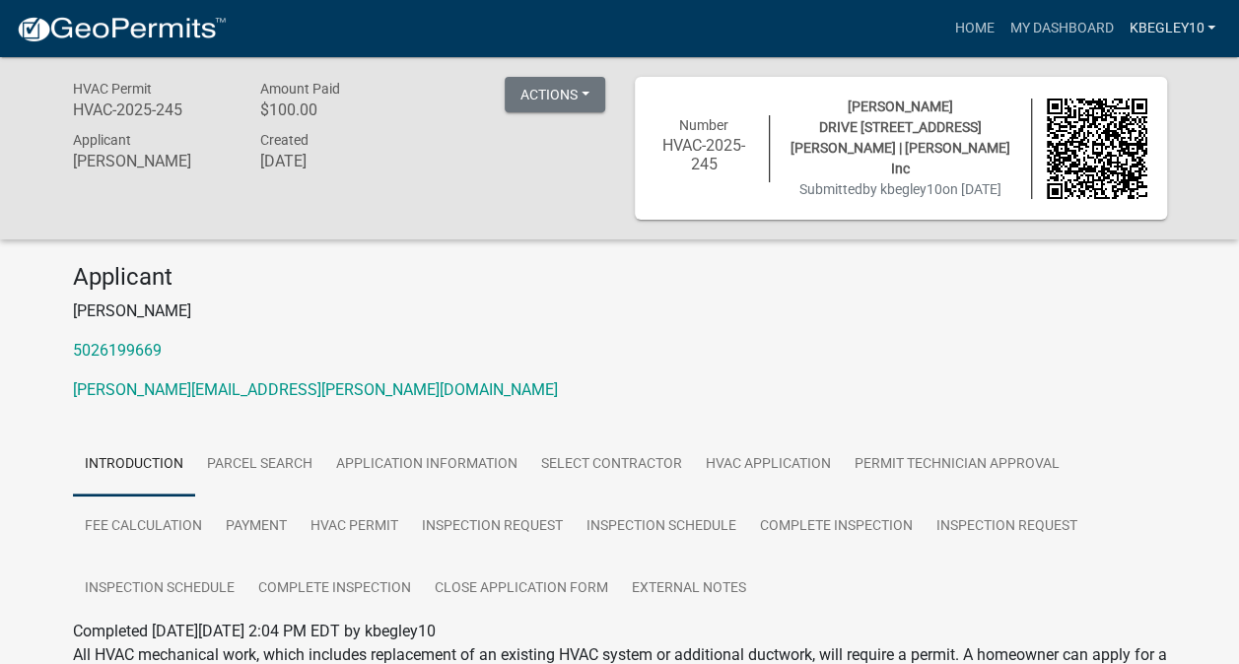
click at [1171, 28] on link "kbegley10" at bounding box center [1172, 28] width 102 height 37
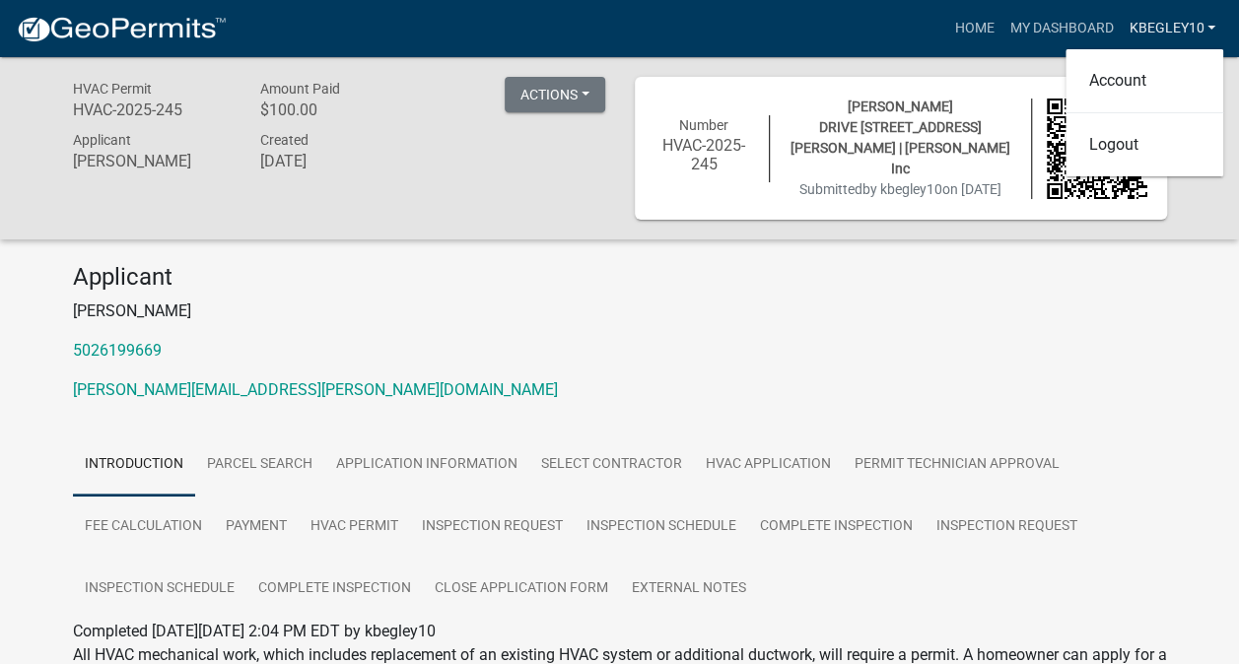
click at [1174, 26] on link "kbegley10" at bounding box center [1172, 28] width 102 height 37
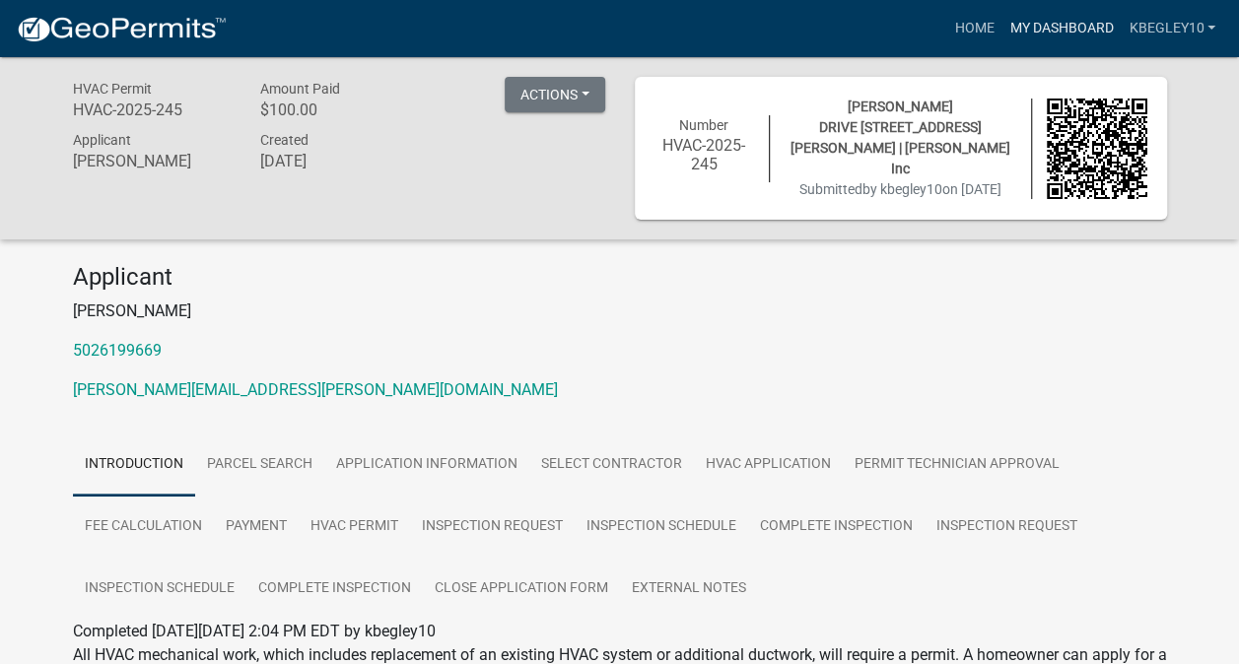
click at [1058, 31] on link "My Dashboard" at bounding box center [1060, 28] width 119 height 37
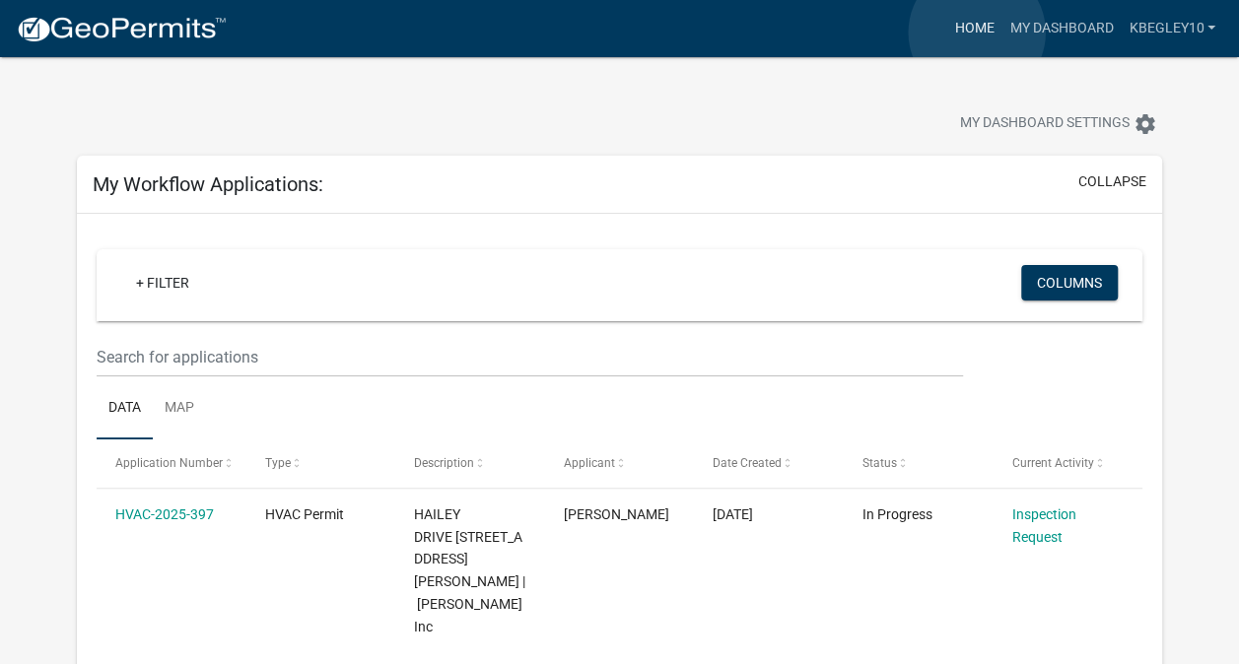
click at [977, 33] on link "Home" at bounding box center [973, 28] width 55 height 37
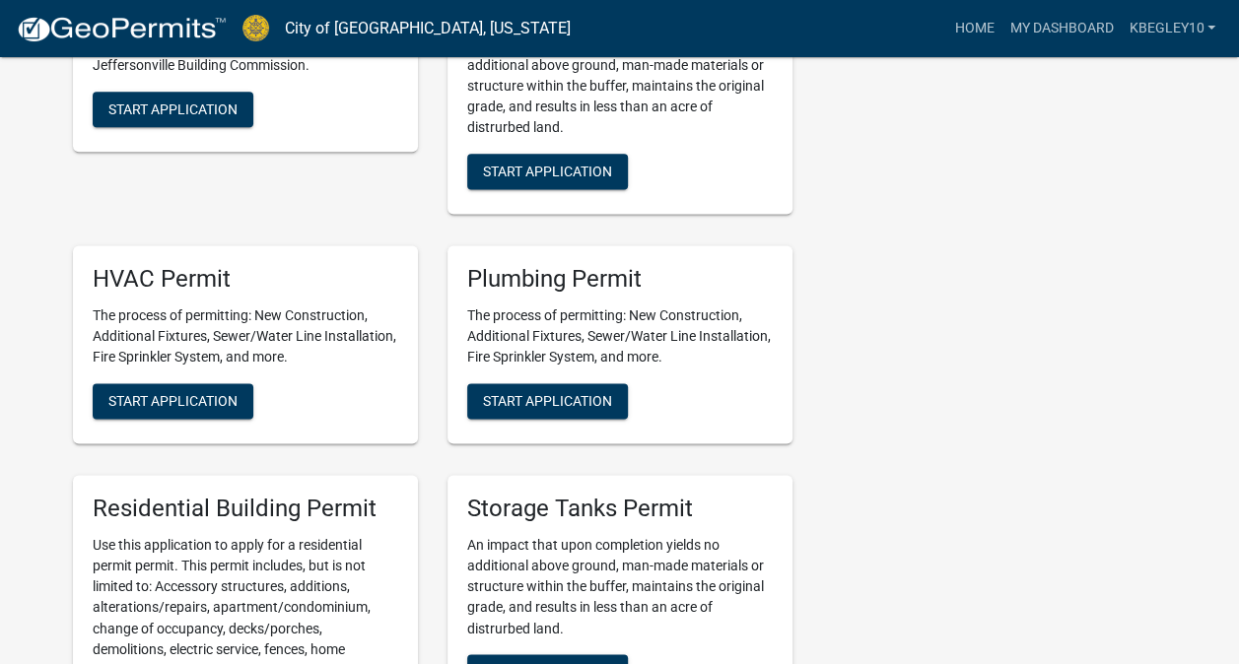
scroll to position [1281, 0]
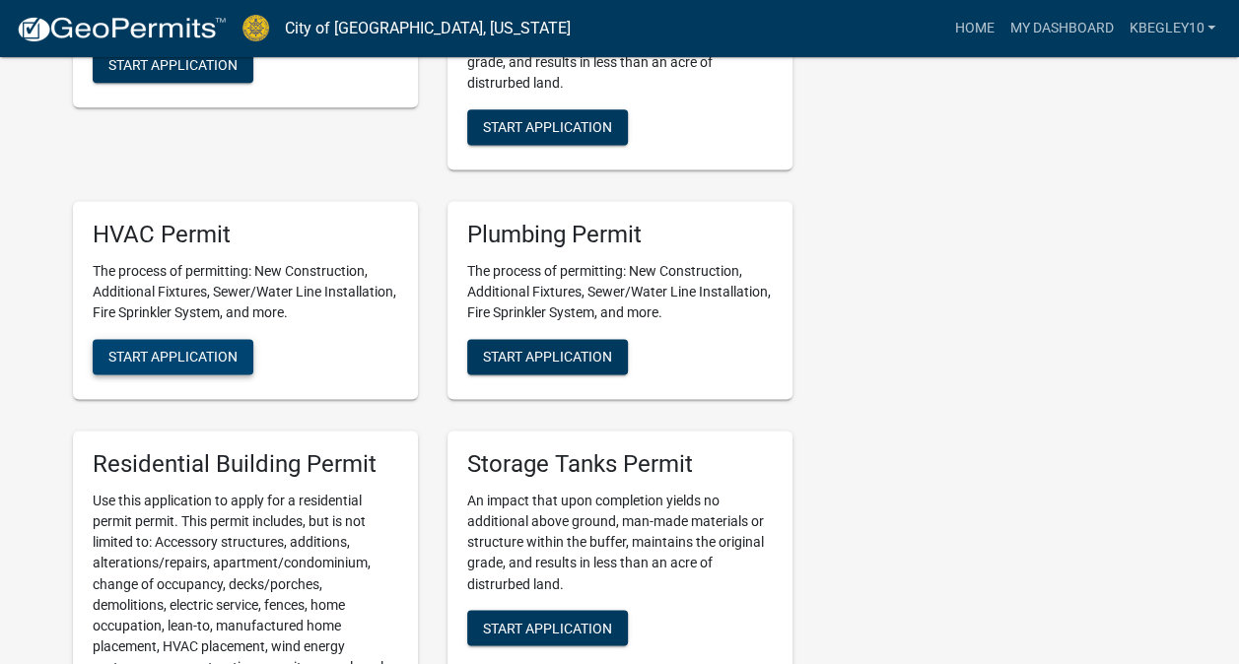
click at [204, 359] on span "Start Application" at bounding box center [172, 357] width 129 height 16
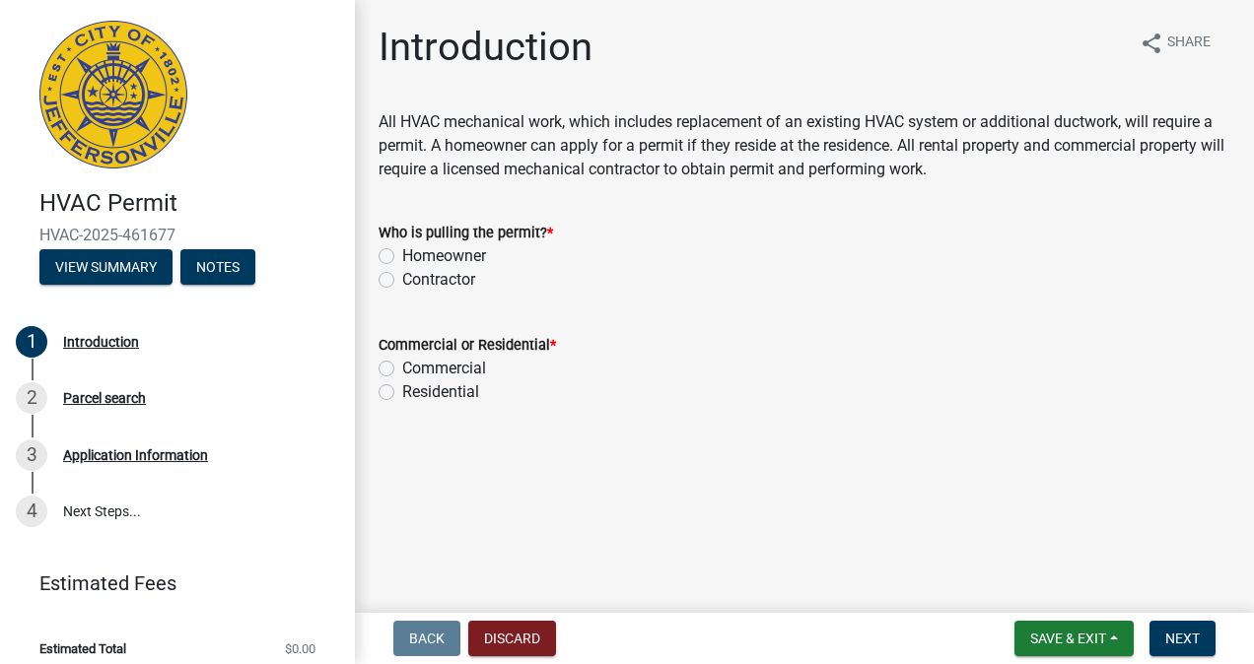
click at [402, 278] on label "Contractor" at bounding box center [438, 280] width 73 height 24
click at [402, 278] on input "Contractor" at bounding box center [408, 274] width 13 height 13
radio input "true"
drag, startPoint x: 386, startPoint y: 390, endPoint x: 399, endPoint y: 394, distance: 13.4
click at [402, 394] on label "Residential" at bounding box center [440, 392] width 77 height 24
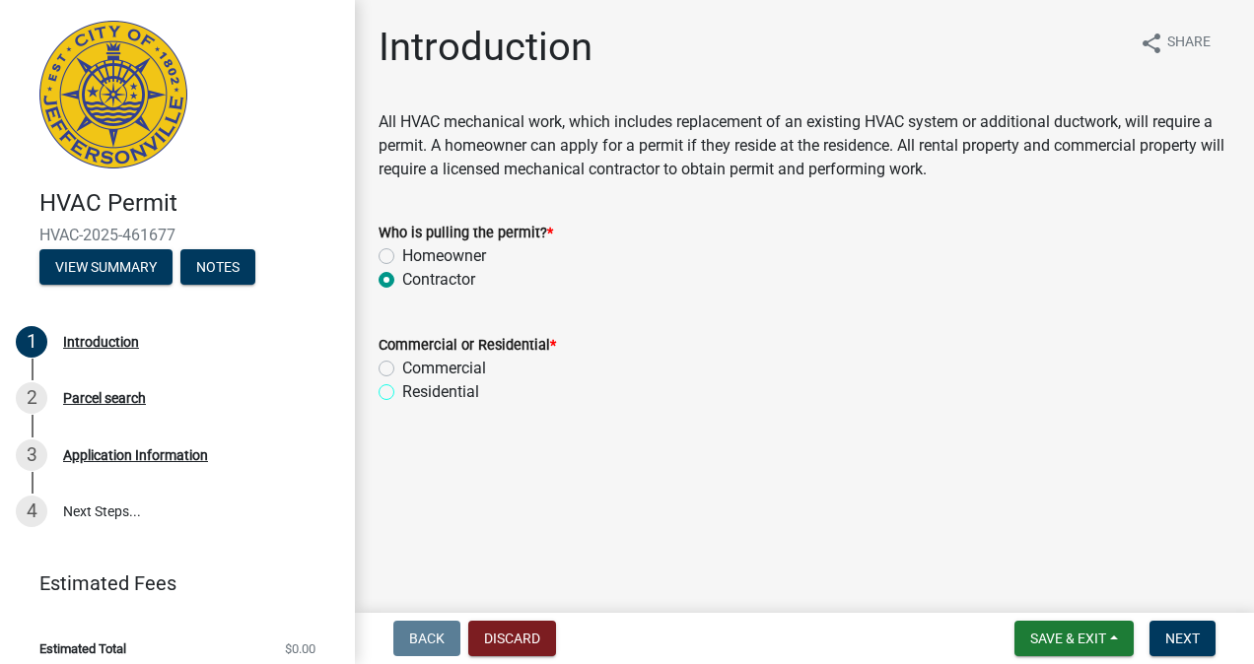
click at [402, 393] on input "Residential" at bounding box center [408, 386] width 13 height 13
radio input "true"
click at [1167, 647] on span "Next" at bounding box center [1182, 639] width 34 height 16
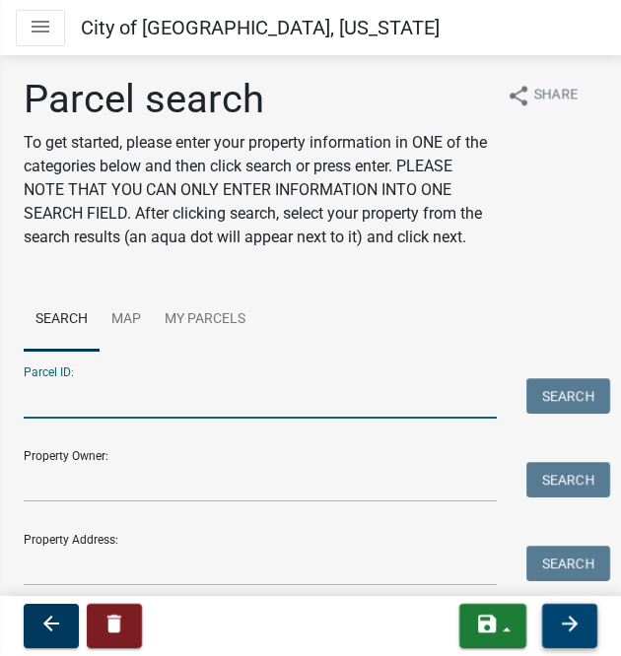
click at [116, 419] on input "Parcel ID:" at bounding box center [260, 398] width 473 height 40
paste input "10-19-01-300-881.000-009"
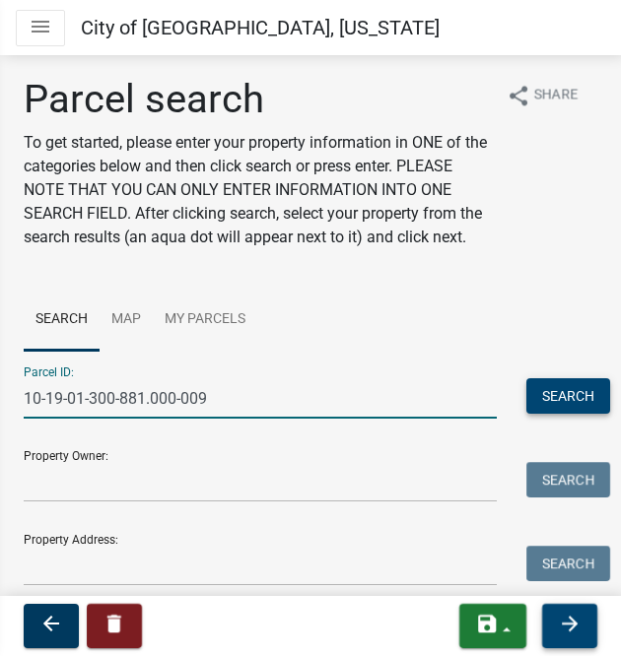
type input "10-19-01-300-881.000-009"
click at [546, 414] on button "Search" at bounding box center [568, 395] width 84 height 35
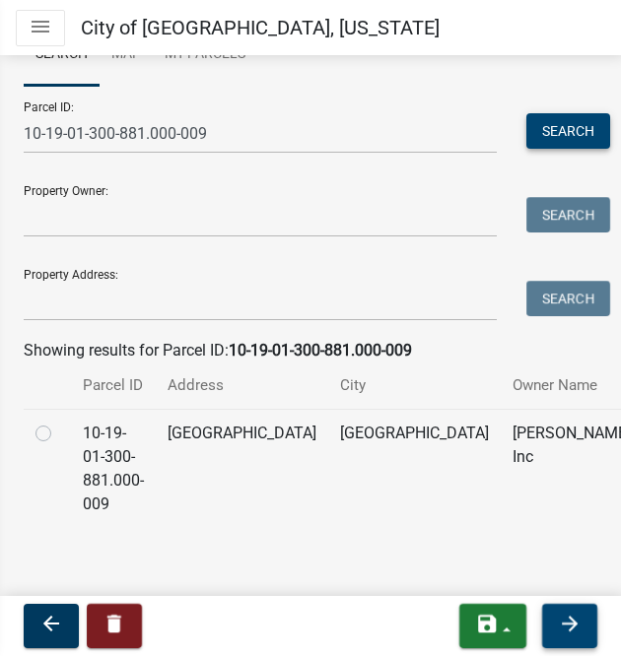
scroll to position [296, 0]
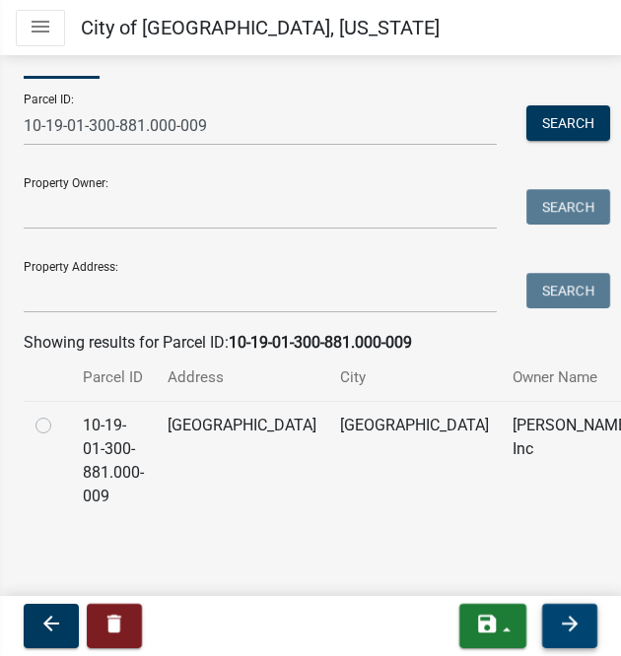
click at [59, 414] on label at bounding box center [59, 414] width 0 height 0
click at [59, 427] on input "radio" at bounding box center [65, 420] width 13 height 13
radio input "true"
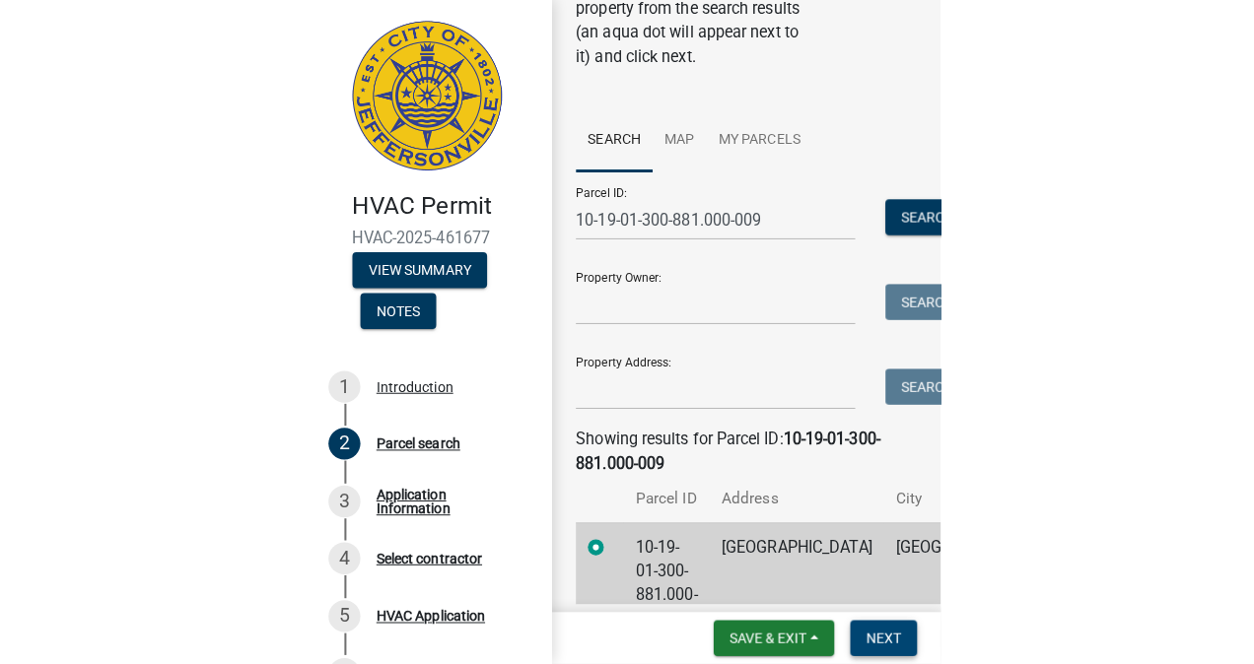
scroll to position [102, 0]
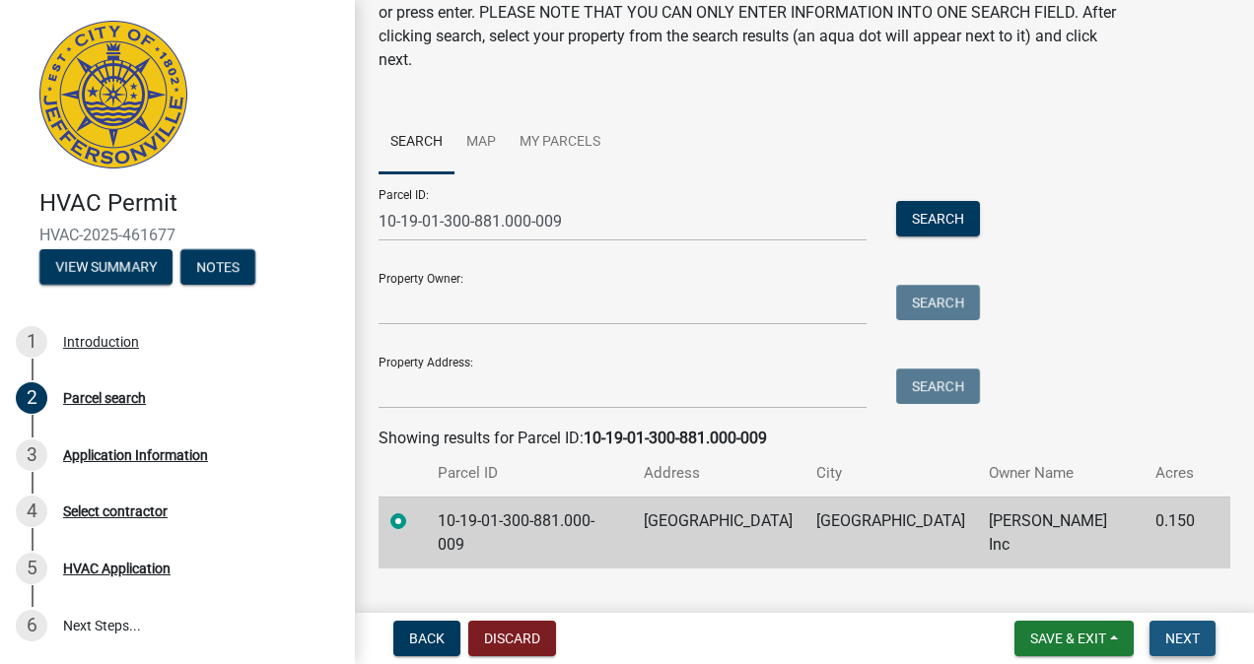
click at [1171, 630] on button "Next" at bounding box center [1182, 638] width 66 height 35
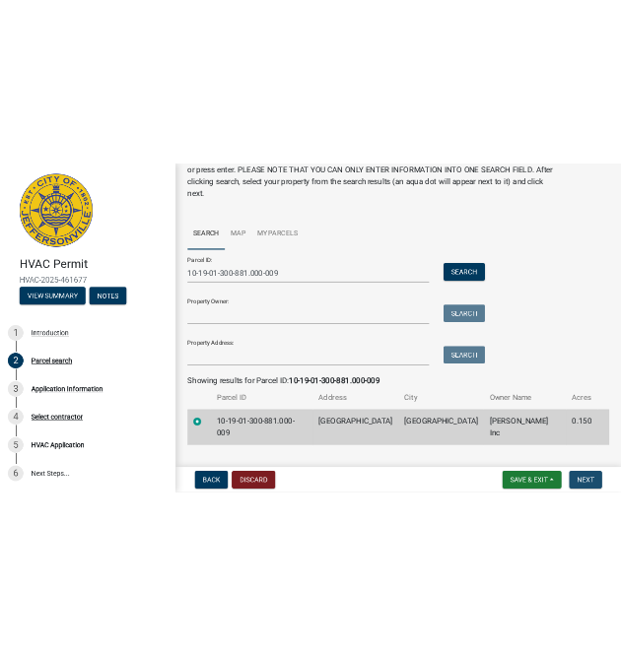
scroll to position [0, 0]
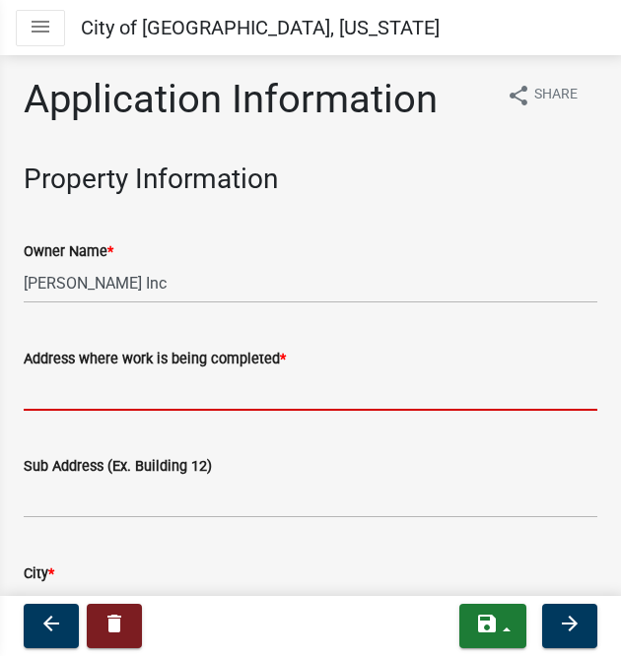
click at [154, 386] on input "Address where work is being completed *" at bounding box center [311, 391] width 574 height 40
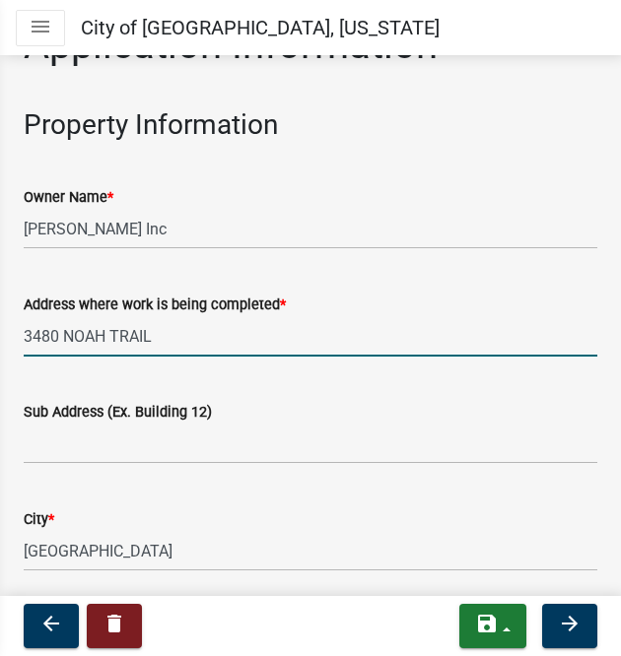
scroll to position [99, 0]
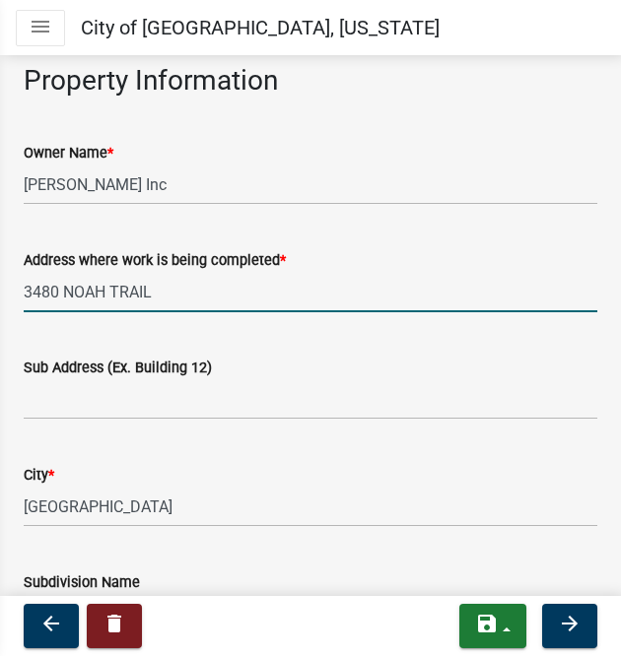
type input "3480 NOAH TRAIL"
click at [136, 478] on div "City *" at bounding box center [311, 475] width 574 height 24
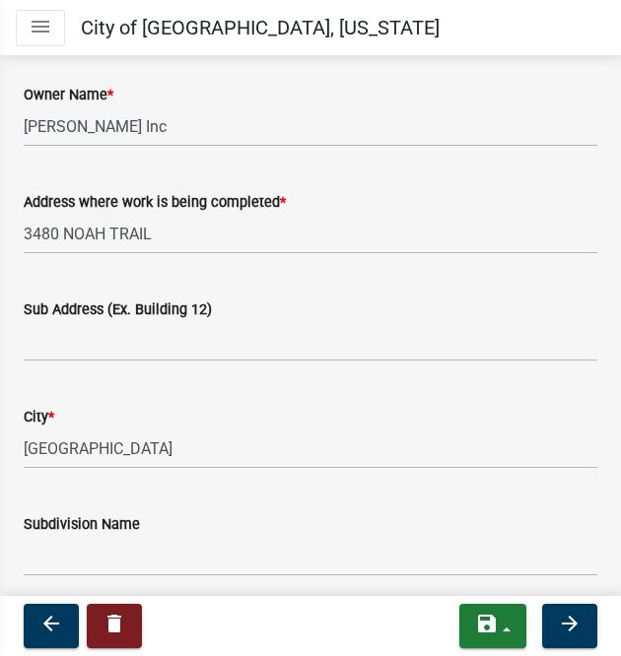
scroll to position [197, 0]
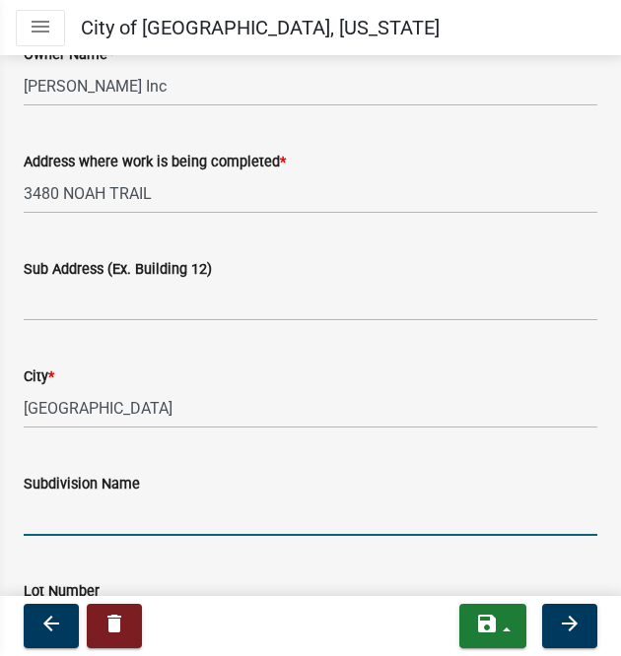
click at [162, 508] on input "Subdivision Name" at bounding box center [311, 516] width 574 height 40
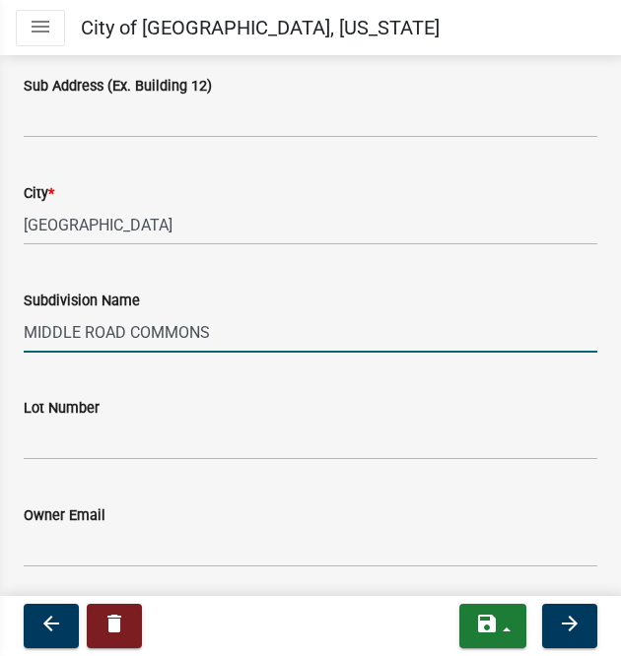
scroll to position [394, 0]
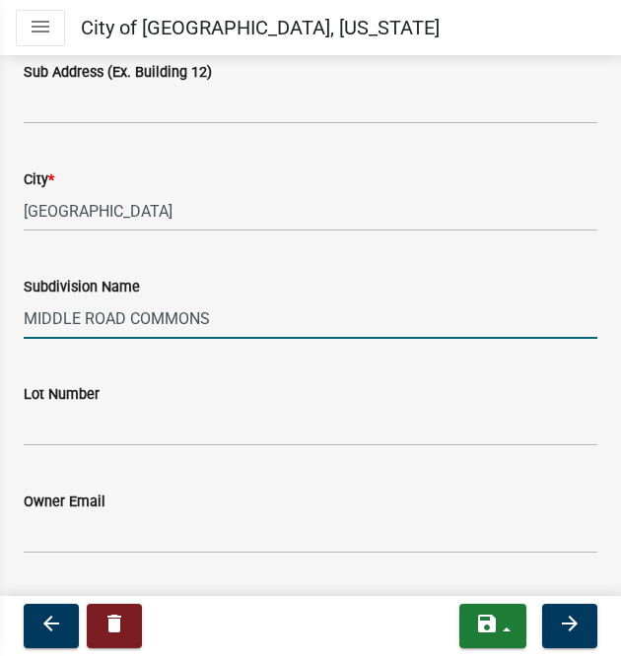
type input "MIDDLE ROAD COMMONS"
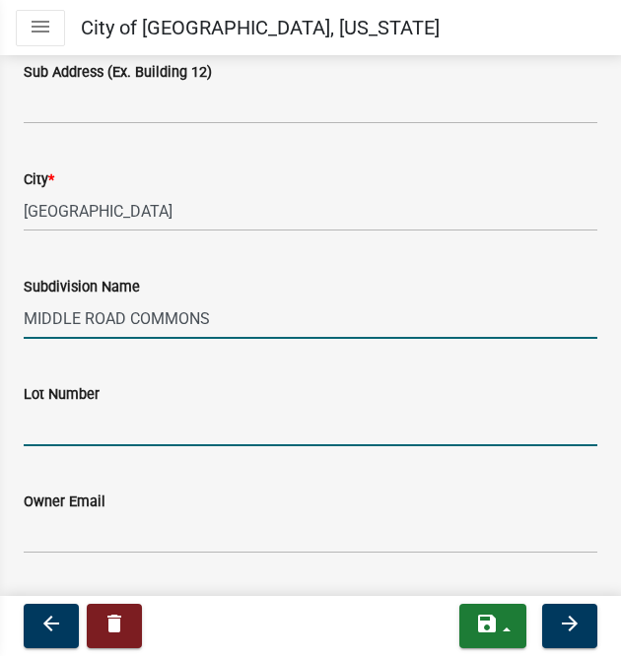
click at [101, 431] on input "Lot Number" at bounding box center [311, 426] width 574 height 40
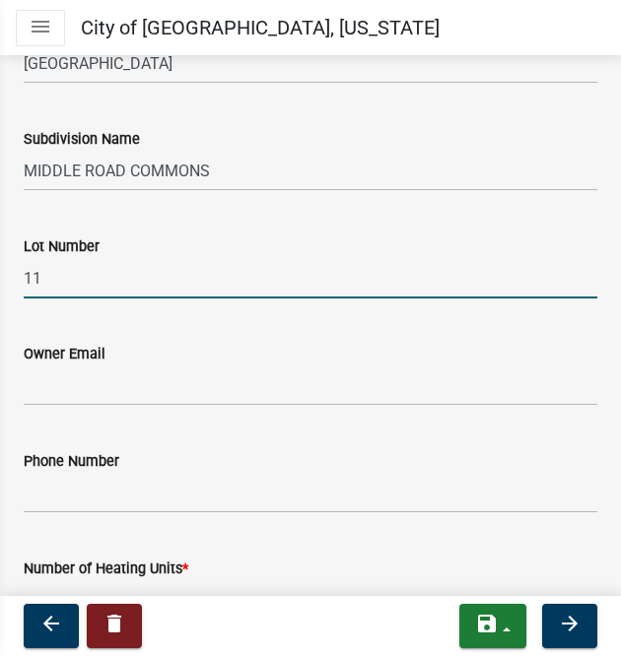
scroll to position [591, 0]
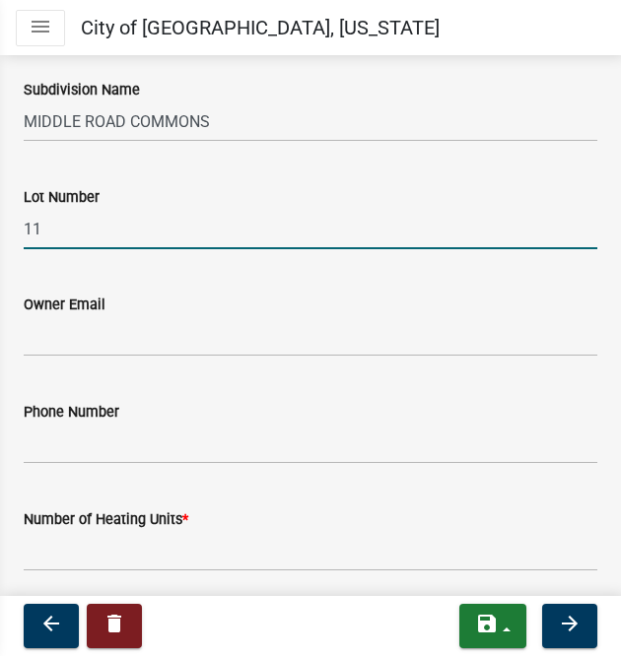
type input "11"
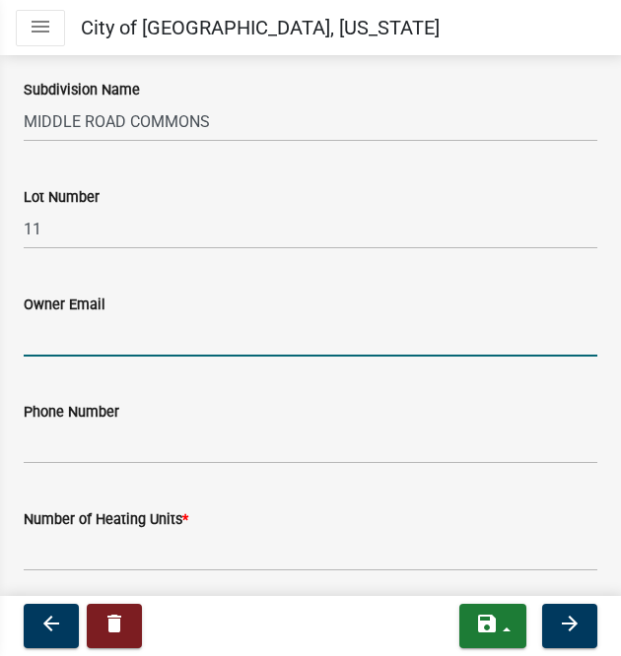
click at [61, 334] on input "Owner Email" at bounding box center [311, 336] width 574 height 40
type input "[EMAIL_ADDRESS][DOMAIN_NAME]"
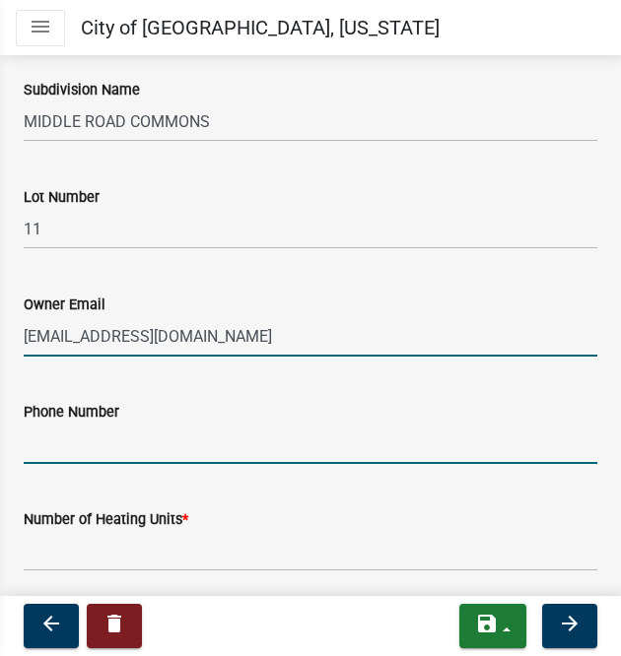
click at [215, 447] on input "Phone Number" at bounding box center [311, 444] width 574 height 40
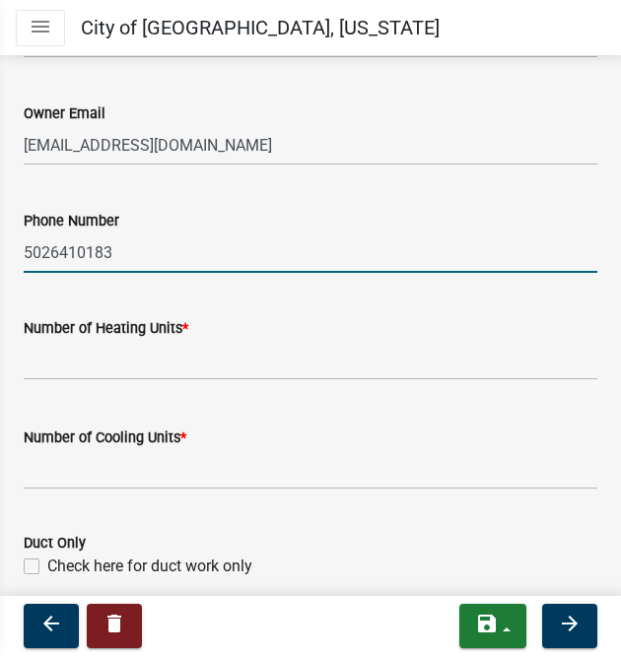
scroll to position [788, 0]
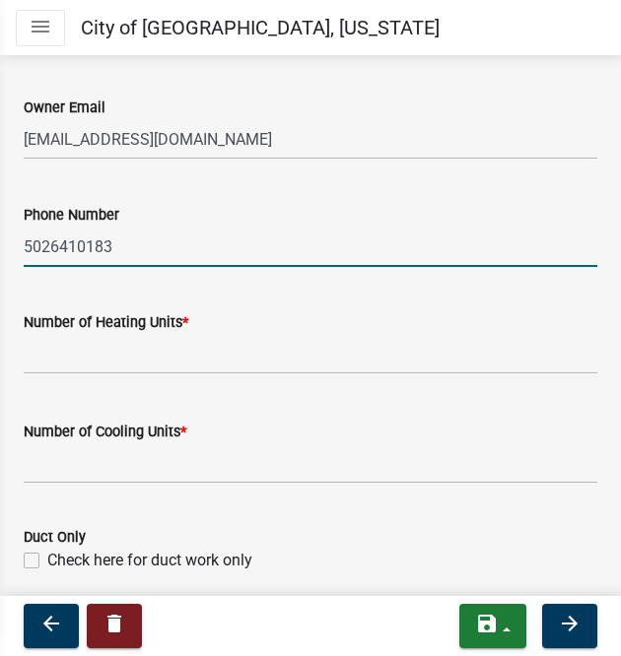
type input "5026410183"
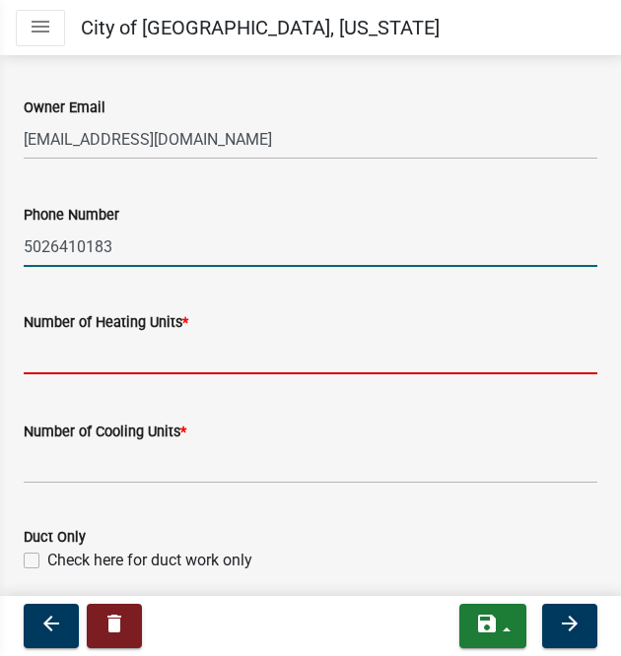
click at [69, 366] on input "text" at bounding box center [311, 354] width 574 height 40
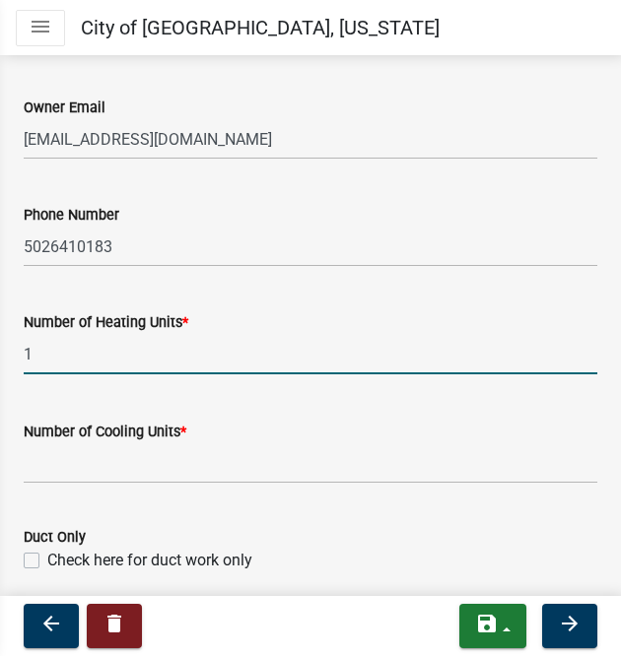
type input "1"
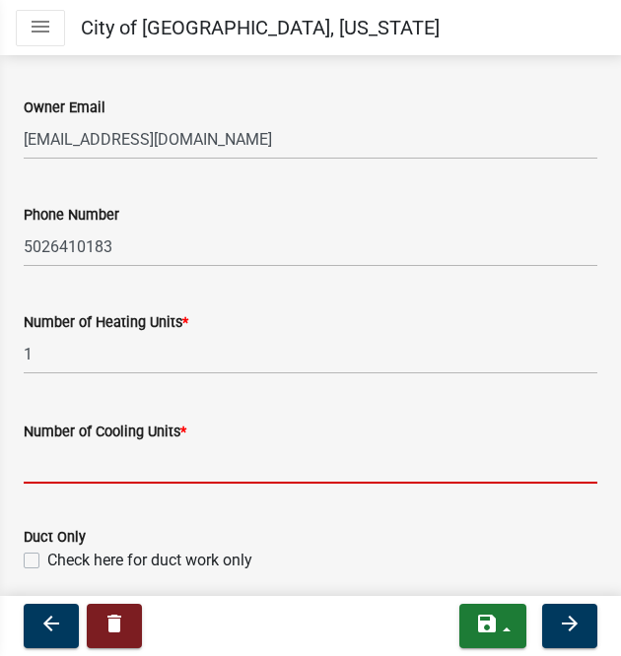
click at [68, 452] on input "text" at bounding box center [311, 464] width 574 height 40
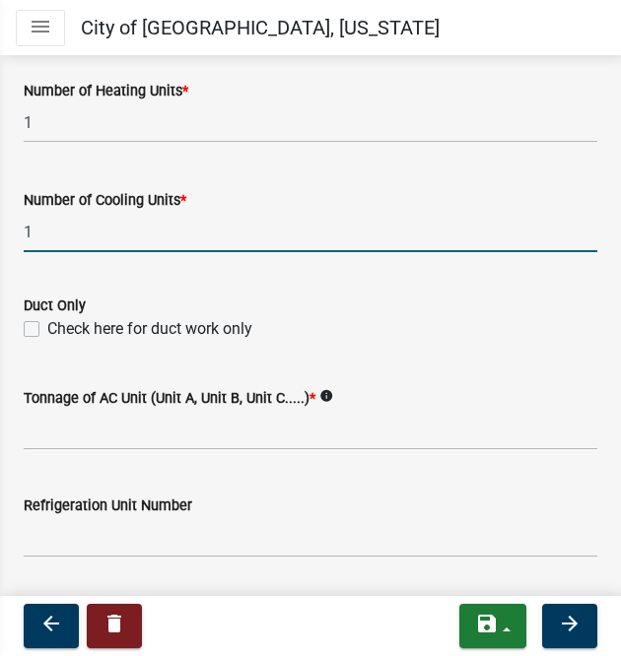
scroll to position [1084, 0]
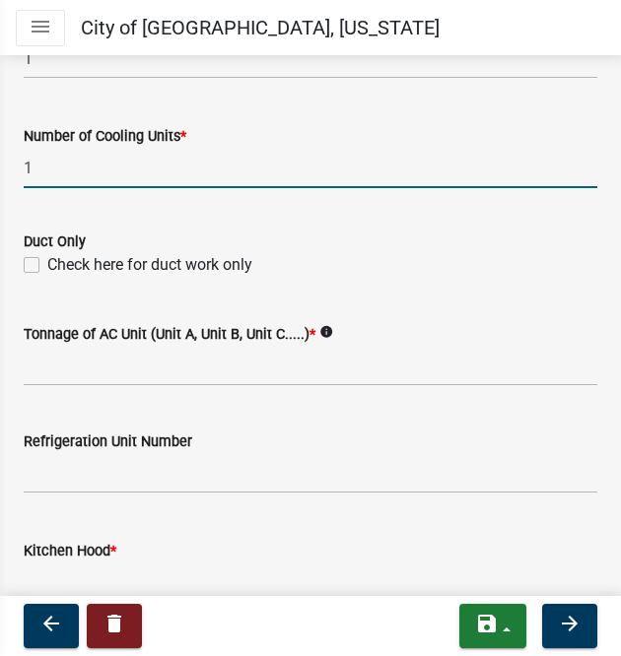
type input "1"
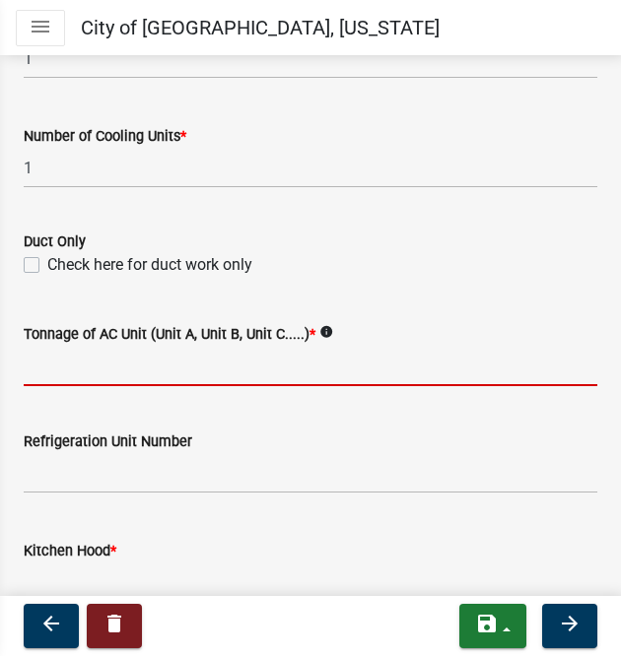
click at [102, 356] on input "Tonnage of AC Unit (Unit A, Unit B, Unit C.....) *" at bounding box center [311, 366] width 574 height 40
type input "2"
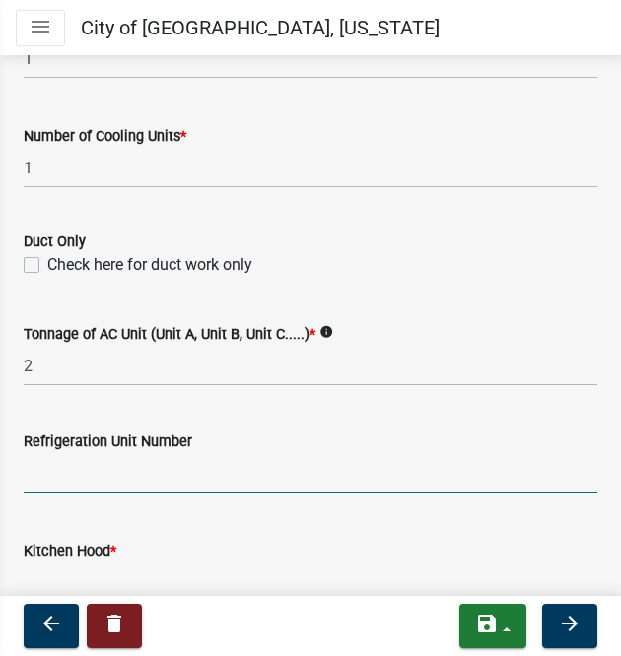
click at [102, 469] on input "text" at bounding box center [311, 473] width 574 height 40
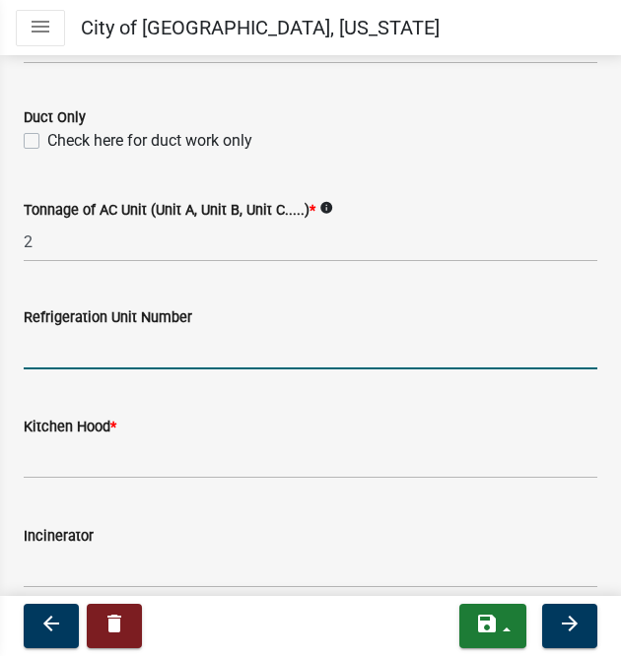
scroll to position [1281, 0]
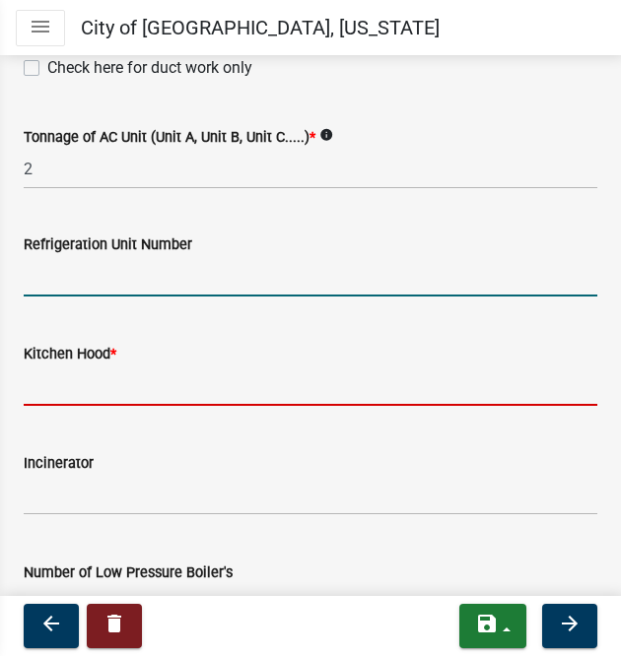
click at [45, 393] on input "text" at bounding box center [311, 386] width 574 height 40
click at [70, 265] on input "text" at bounding box center [311, 276] width 574 height 40
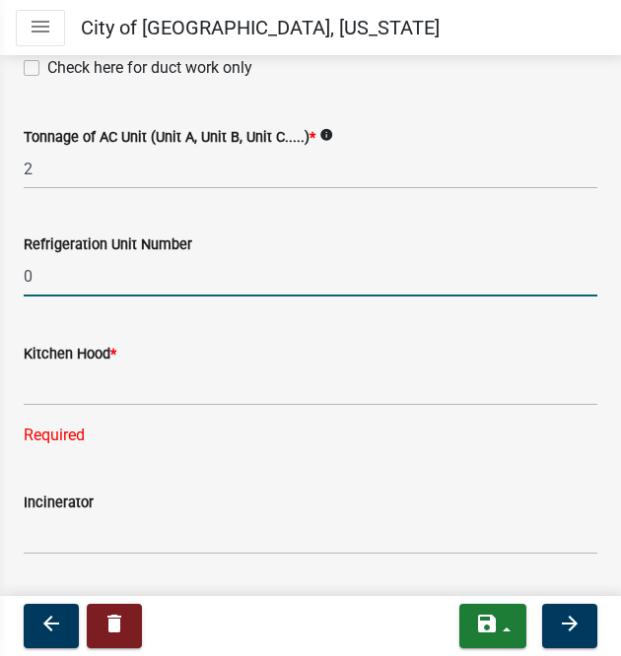
type input "0"
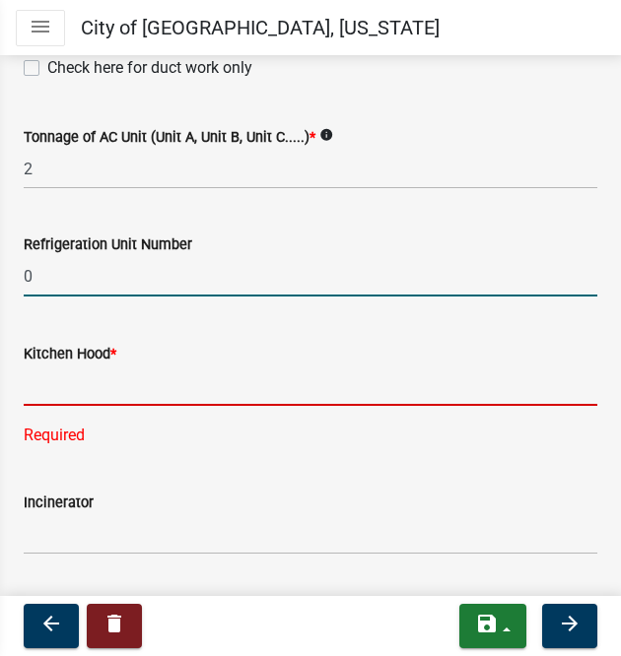
click at [85, 398] on input "text" at bounding box center [311, 386] width 574 height 40
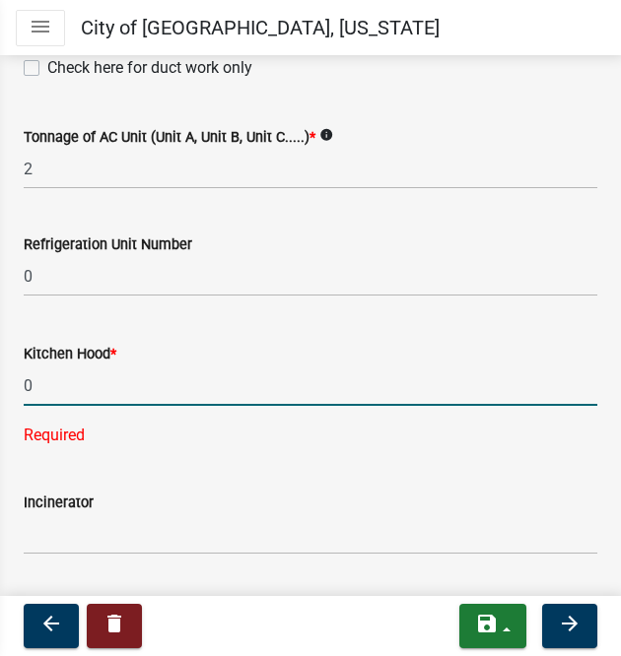
type input "0"
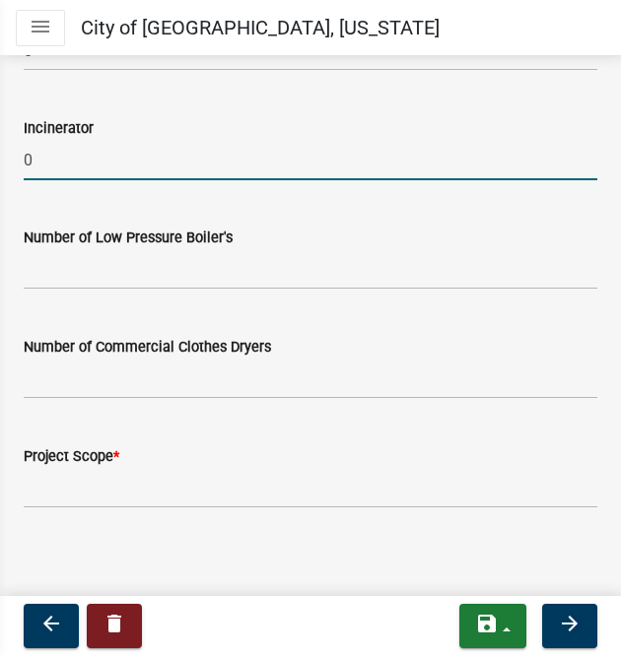
scroll to position [1619, 0]
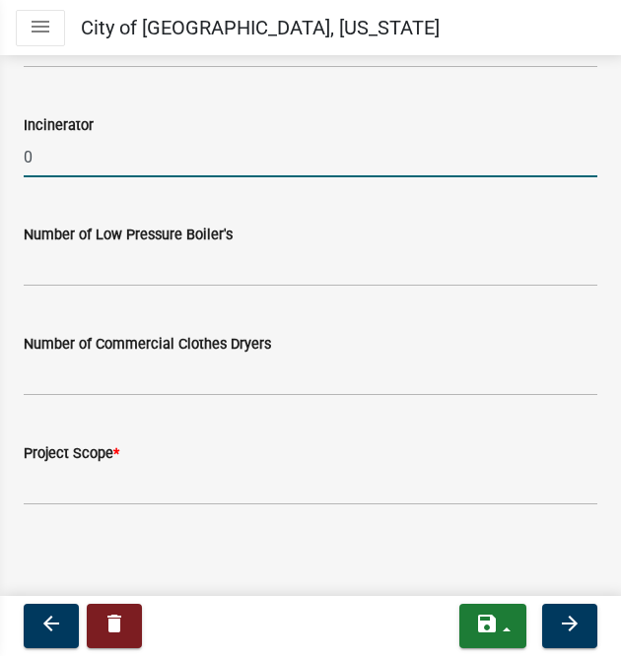
type input "0"
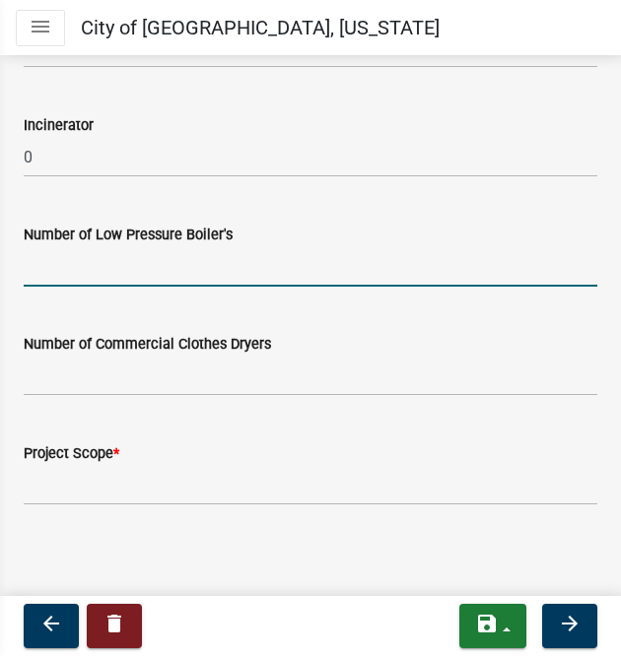
click at [76, 271] on input "text" at bounding box center [311, 266] width 574 height 40
type input "0"
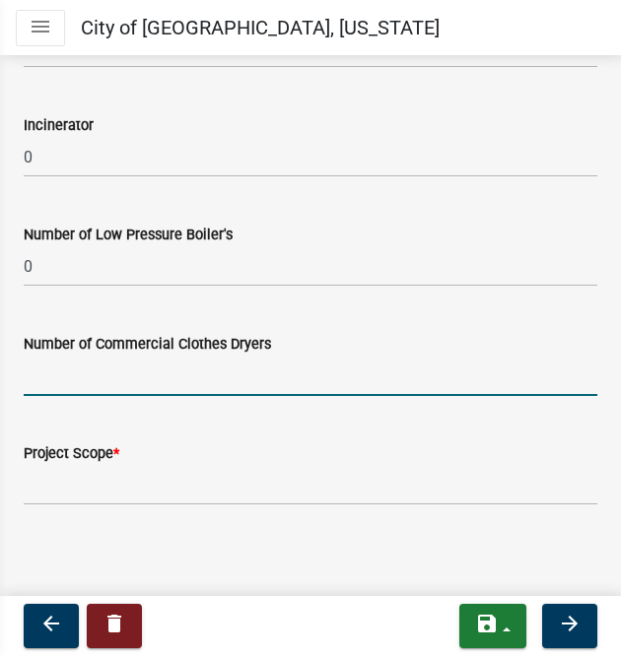
click at [43, 372] on input "text" at bounding box center [311, 376] width 574 height 40
type input "0"
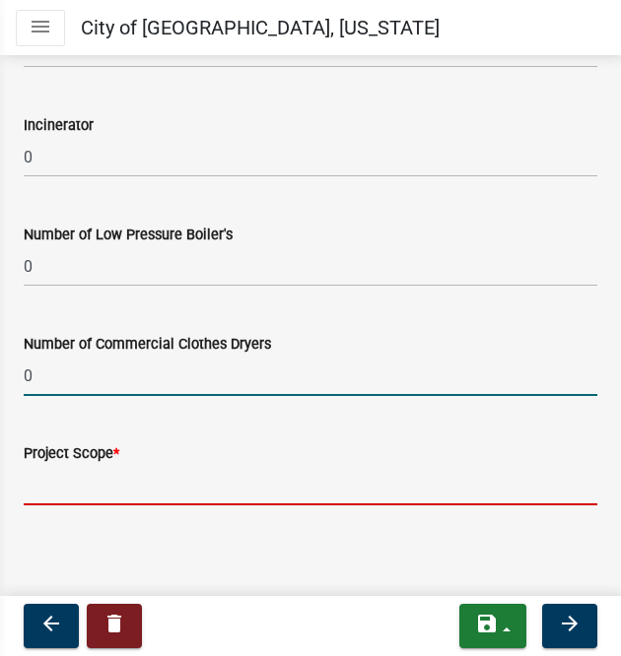
click at [62, 488] on input "Project Scope *" at bounding box center [311, 485] width 574 height 40
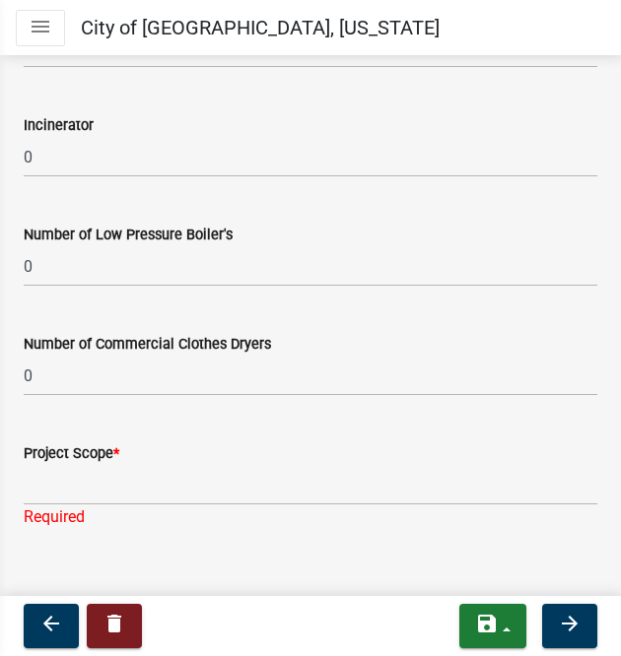
click at [424, 414] on div "Project Scope * Required" at bounding box center [311, 471] width 574 height 115
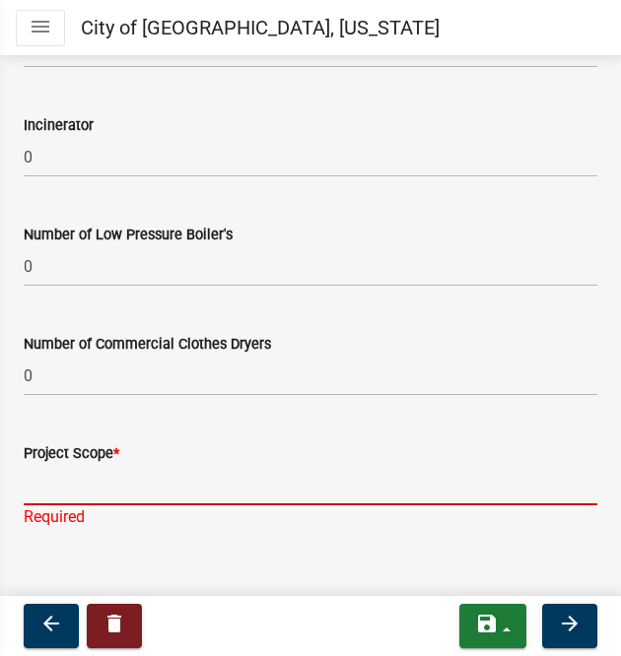
click at [87, 490] on input "Project Scope *" at bounding box center [311, 485] width 574 height 40
paste input "Install full system & complete duct"
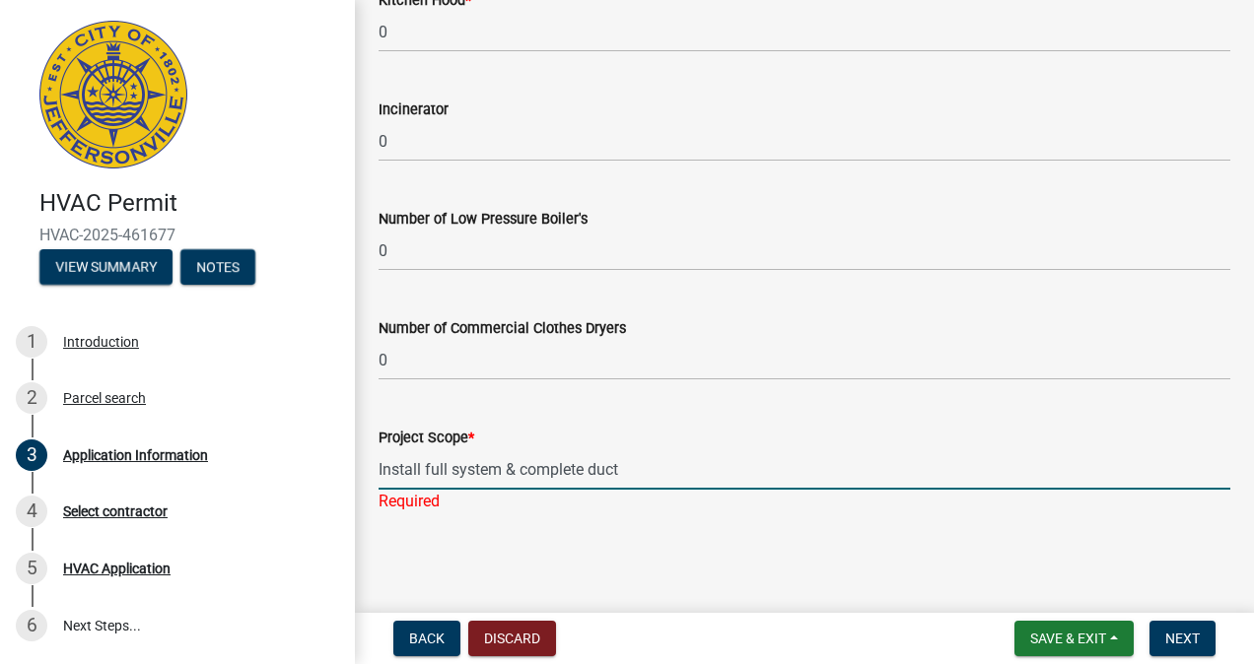
scroll to position [1583, 0]
type input "Install full system & complete duct"
click at [1177, 639] on span "Next" at bounding box center [1182, 639] width 34 height 16
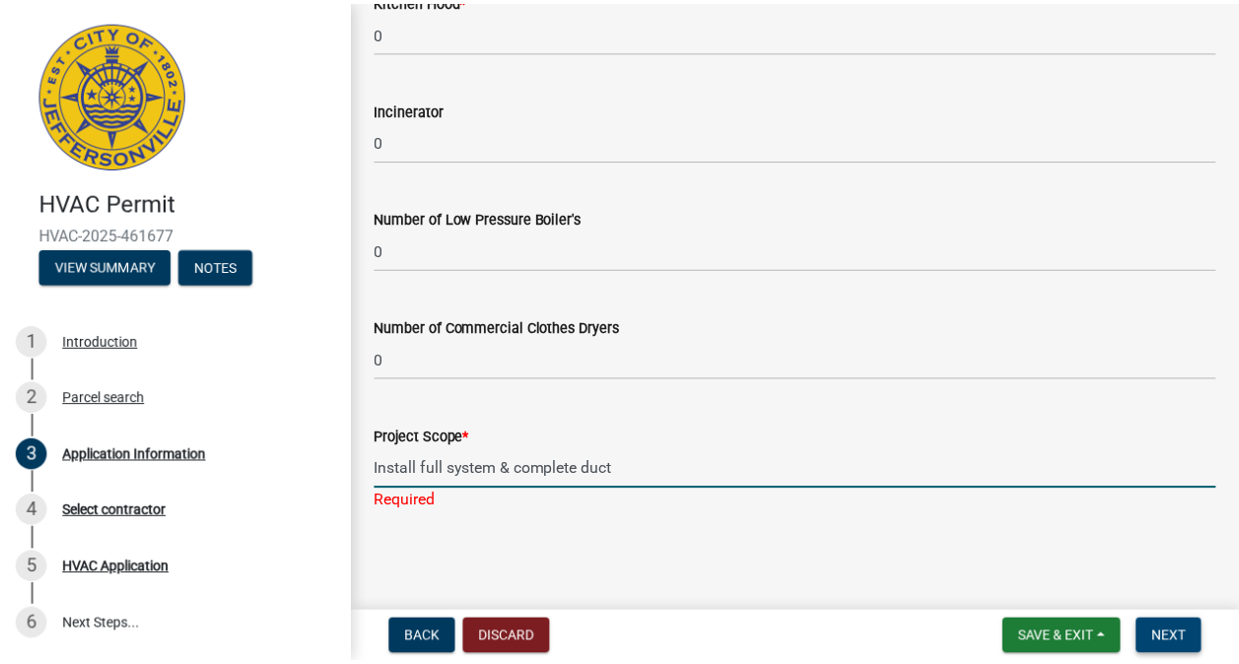
scroll to position [0, 0]
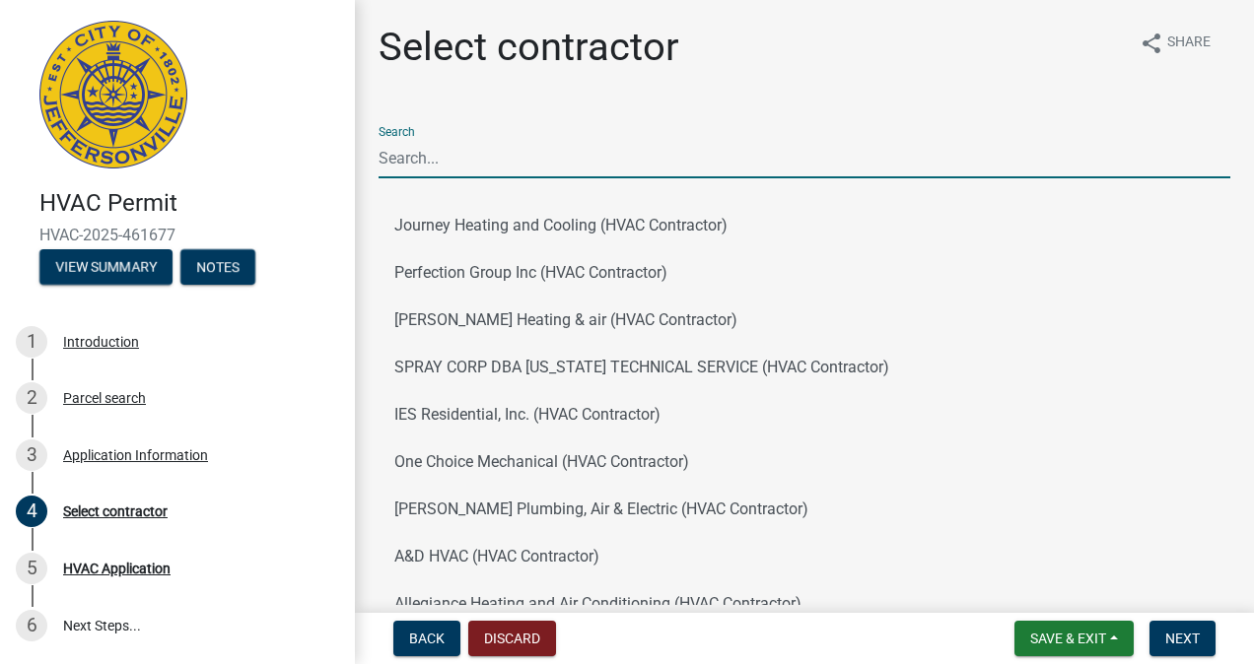
click at [466, 169] on input "Search" at bounding box center [804, 158] width 852 height 40
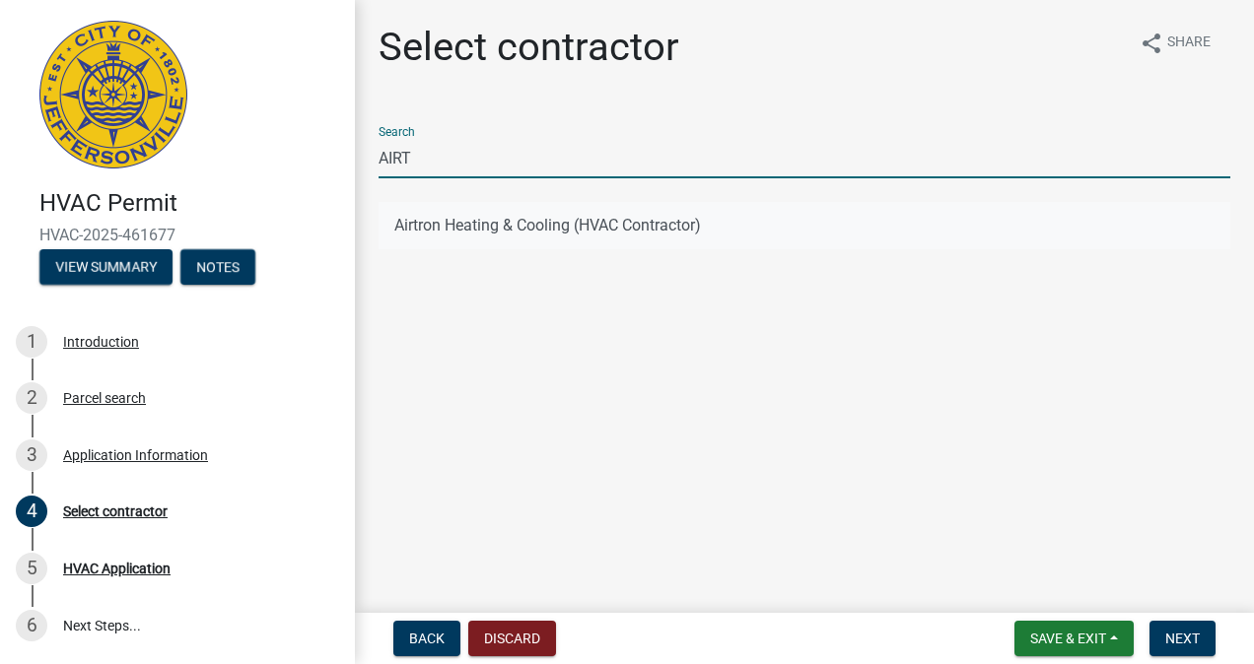
type input "AIRT"
drag, startPoint x: 542, startPoint y: 227, endPoint x: 568, endPoint y: 246, distance: 32.3
click at [544, 230] on button "Airtron Heating & Cooling (HVAC Contractor)" at bounding box center [804, 225] width 852 height 47
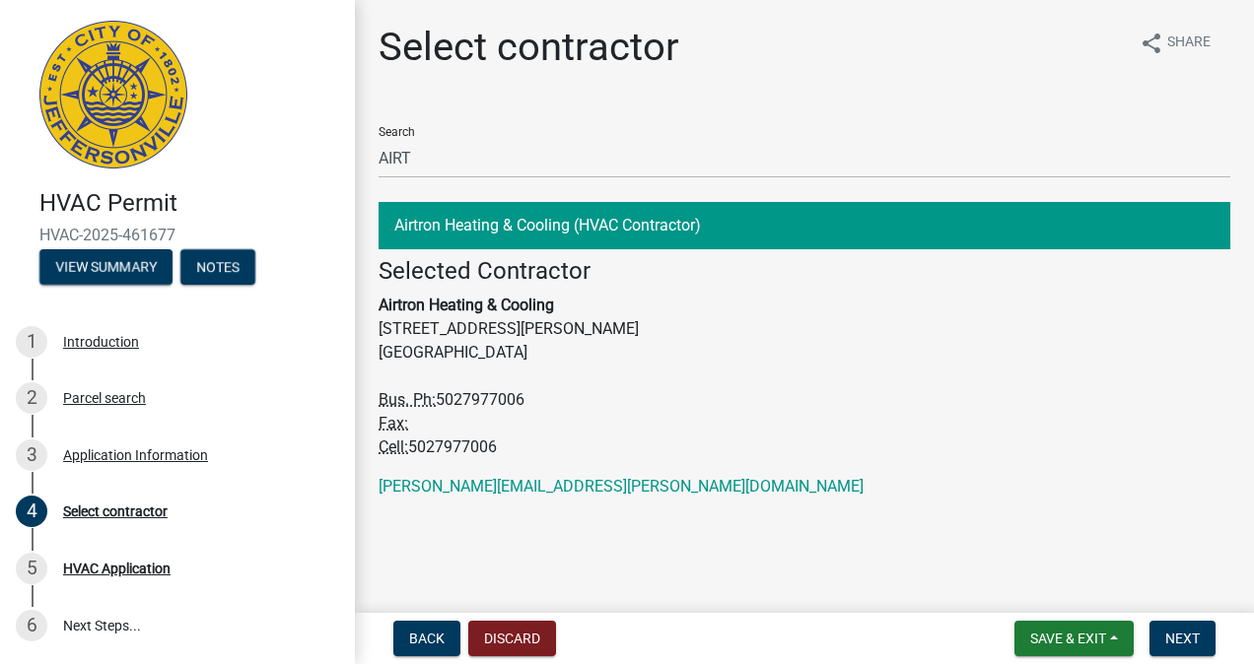
drag, startPoint x: 491, startPoint y: 491, endPoint x: 542, endPoint y: 570, distance: 94.0
click at [542, 570] on main "Select contractor share Share Search AIRT Airtron Heating & Cooling (HVAC Contr…" at bounding box center [804, 302] width 899 height 605
click at [1189, 637] on span "Next" at bounding box center [1182, 639] width 34 height 16
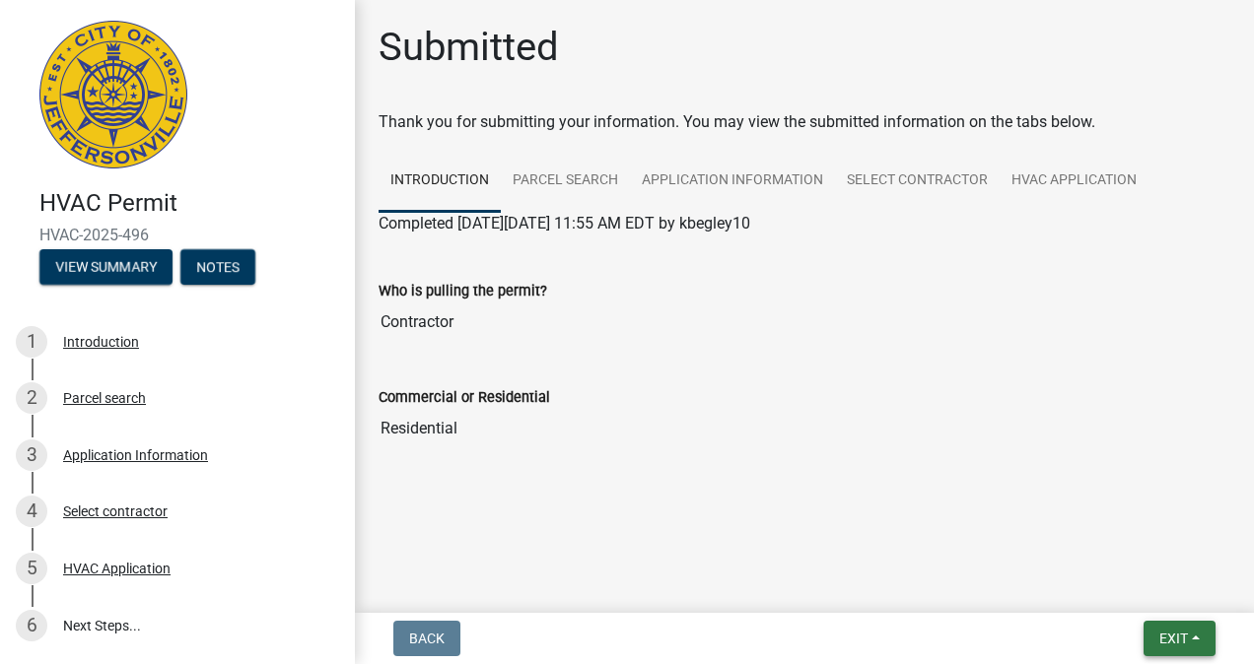
click at [1189, 637] on button "Exit" at bounding box center [1179, 638] width 72 height 35
click at [1147, 587] on button "Save & Exit" at bounding box center [1137, 587] width 158 height 47
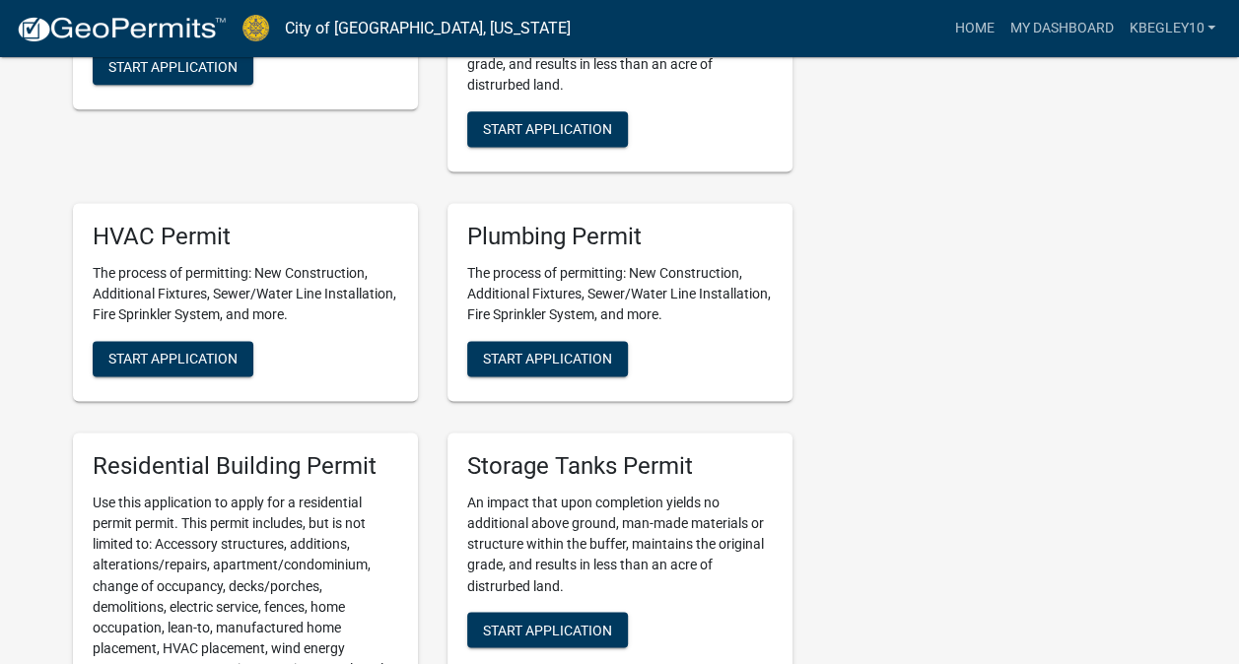
scroll to position [1281, 0]
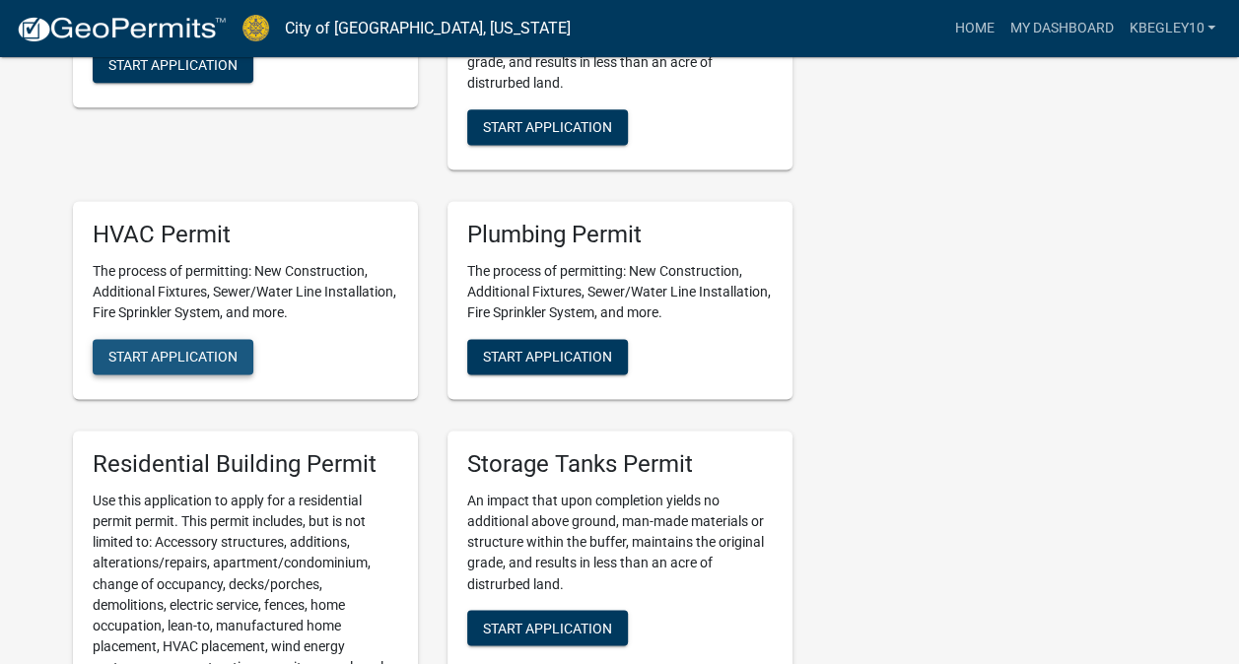
click at [200, 362] on span "Start Application" at bounding box center [172, 357] width 129 height 16
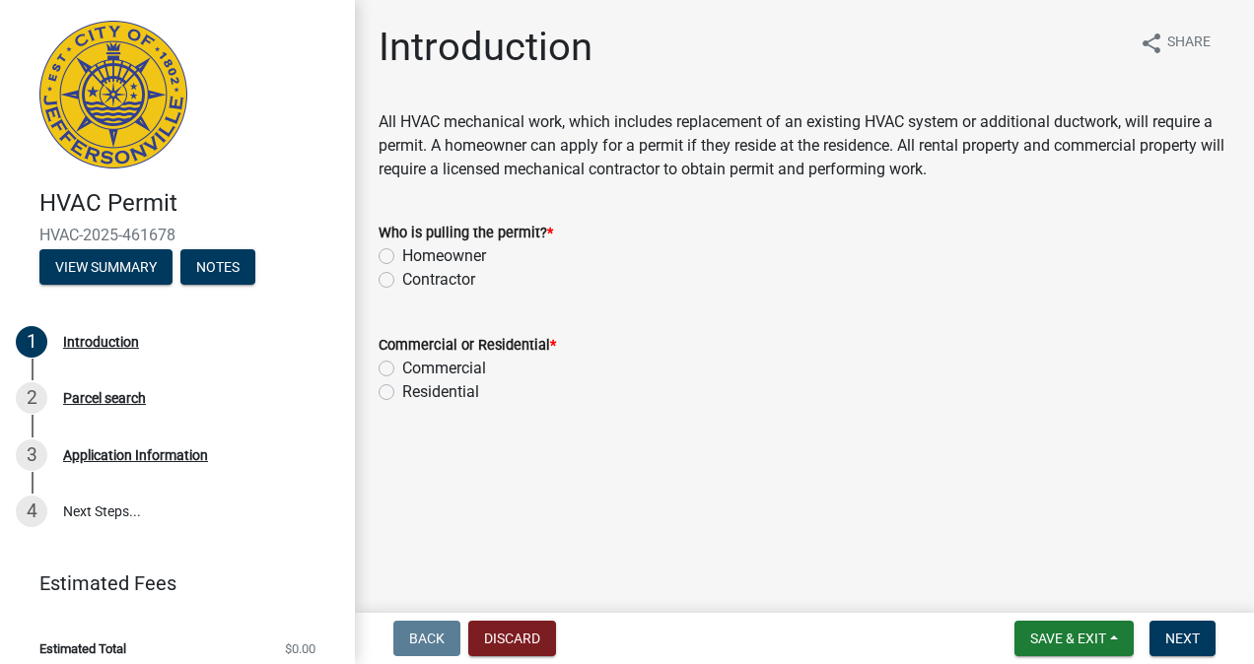
click at [402, 282] on label "Contractor" at bounding box center [438, 280] width 73 height 24
click at [402, 281] on input "Contractor" at bounding box center [408, 274] width 13 height 13
radio input "true"
click at [402, 386] on label "Residential" at bounding box center [440, 392] width 77 height 24
click at [402, 386] on input "Residential" at bounding box center [408, 386] width 13 height 13
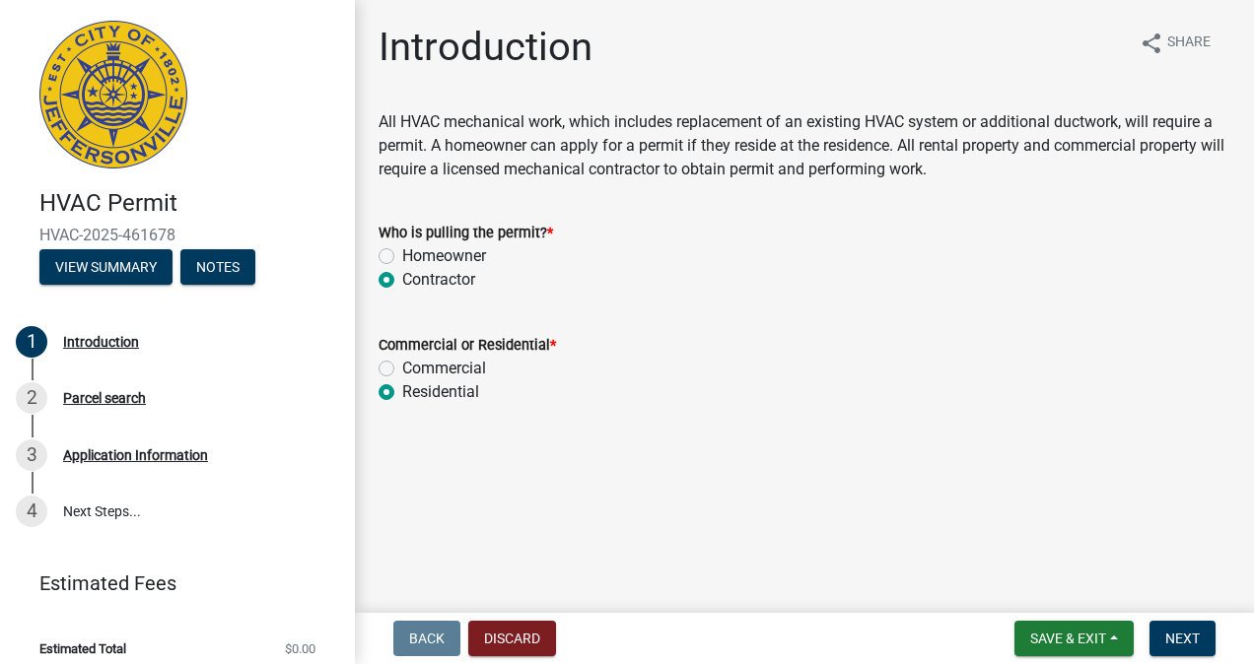
radio input "true"
click at [1187, 639] on span "Next" at bounding box center [1182, 639] width 34 height 16
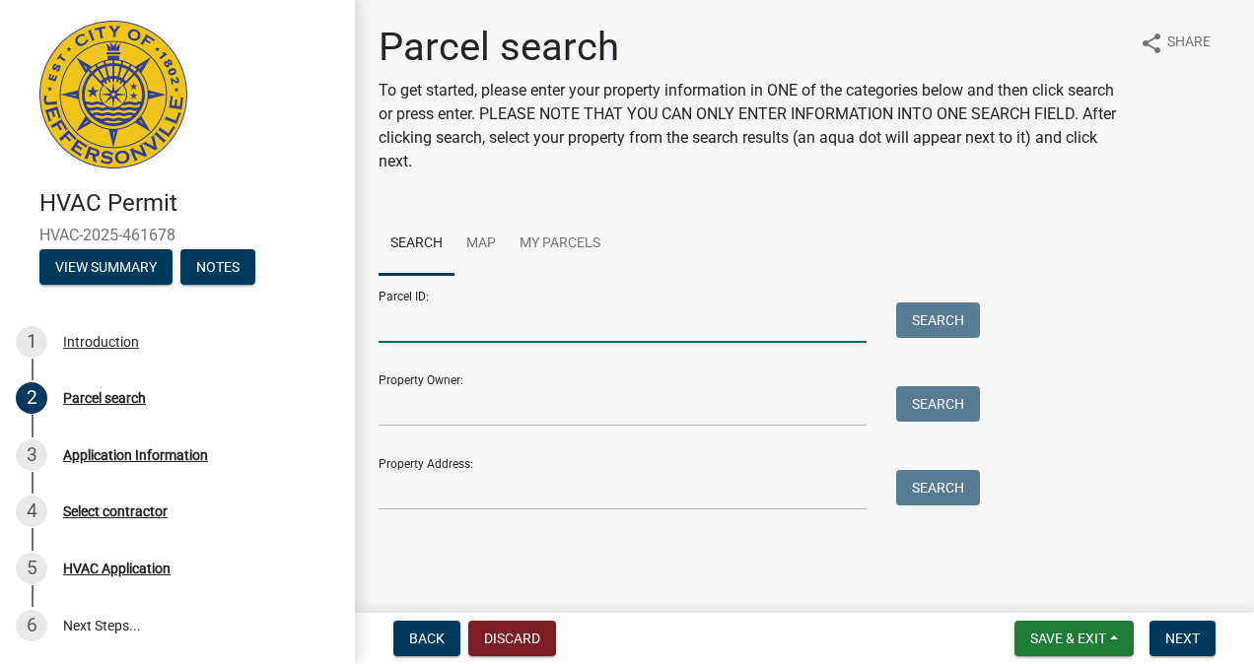
click at [495, 319] on input "Parcel ID:" at bounding box center [622, 323] width 488 height 40
paste input "10-19-01-300-882.000-009"
type input "10-19-01-300-882.000-009"
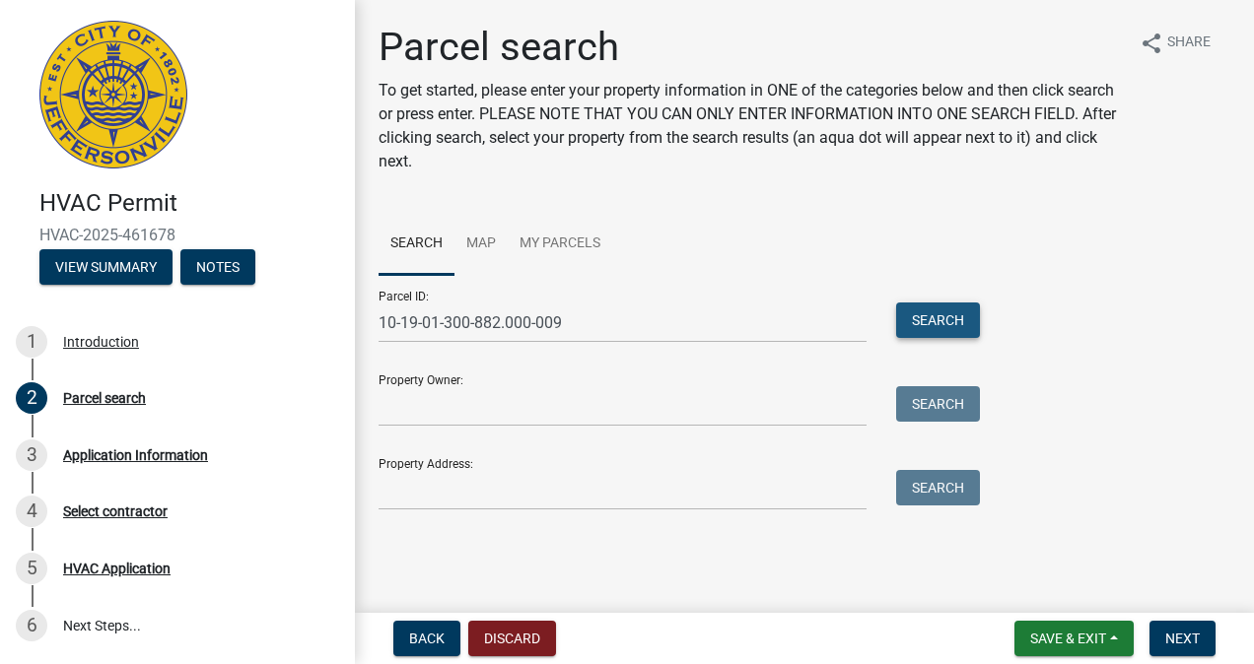
click at [912, 329] on button "Search" at bounding box center [938, 320] width 84 height 35
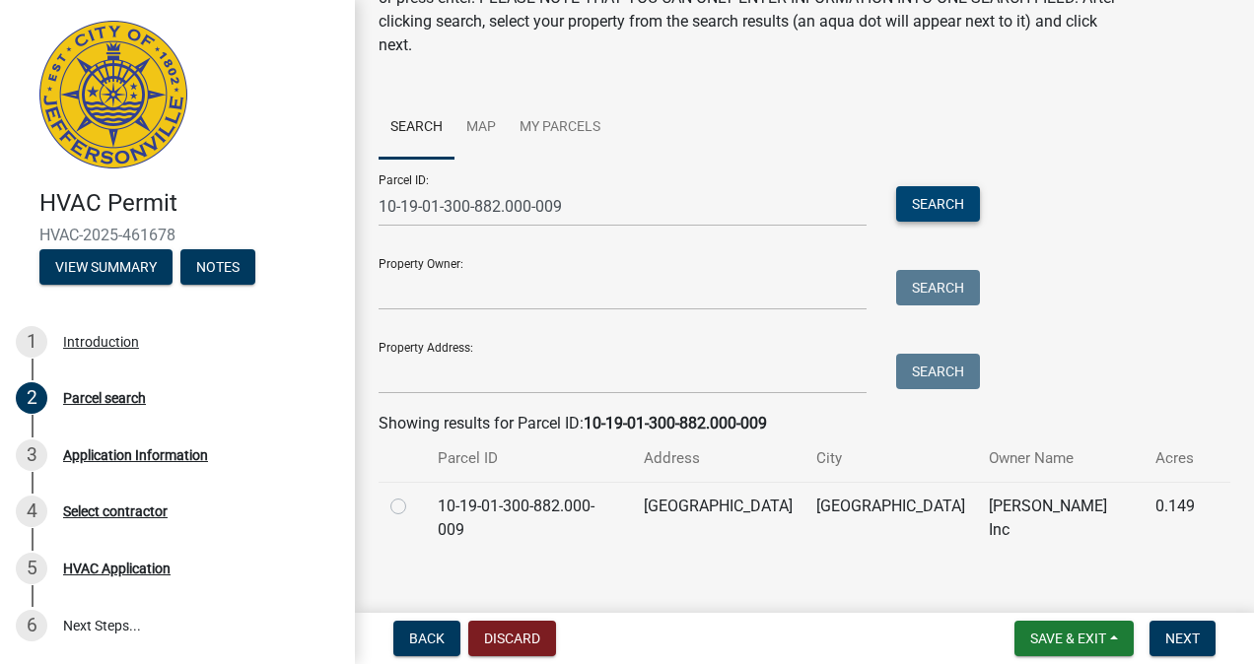
scroll to position [118, 0]
drag, startPoint x: 401, startPoint y: 503, endPoint x: 440, endPoint y: 518, distance: 41.5
click at [414, 493] on label at bounding box center [414, 493] width 0 height 0
click at [414, 505] on input "radio" at bounding box center [420, 499] width 13 height 13
radio input "true"
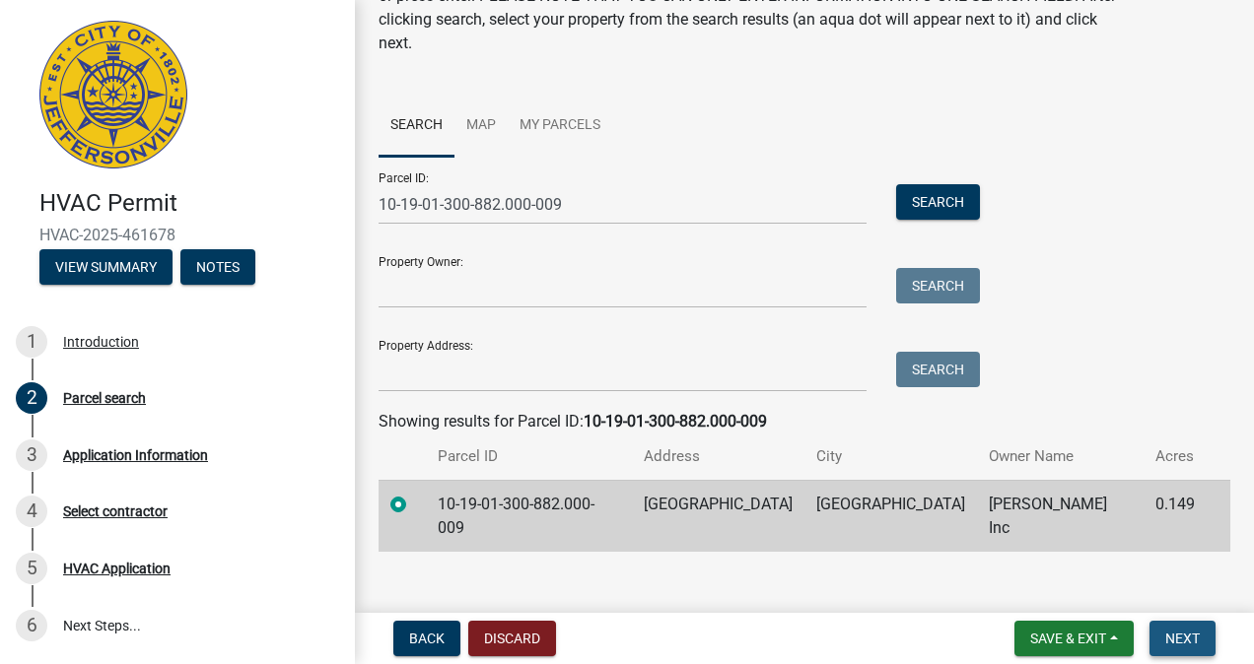
click at [1168, 637] on span "Next" at bounding box center [1182, 639] width 34 height 16
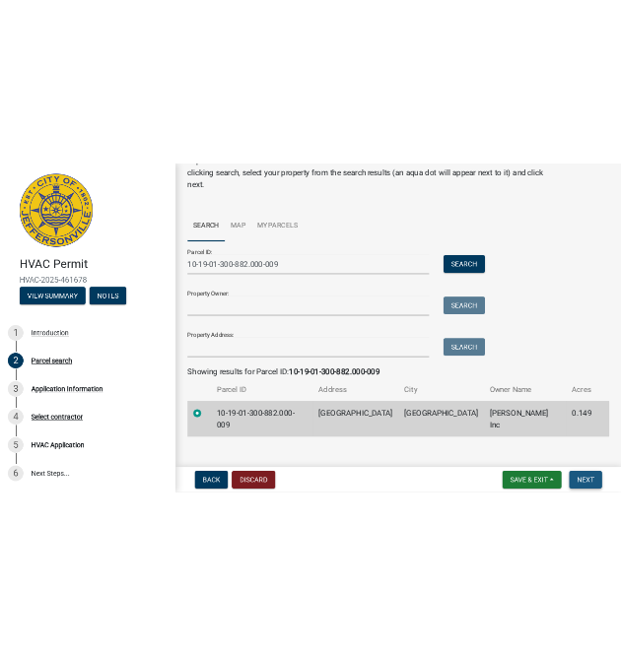
scroll to position [0, 0]
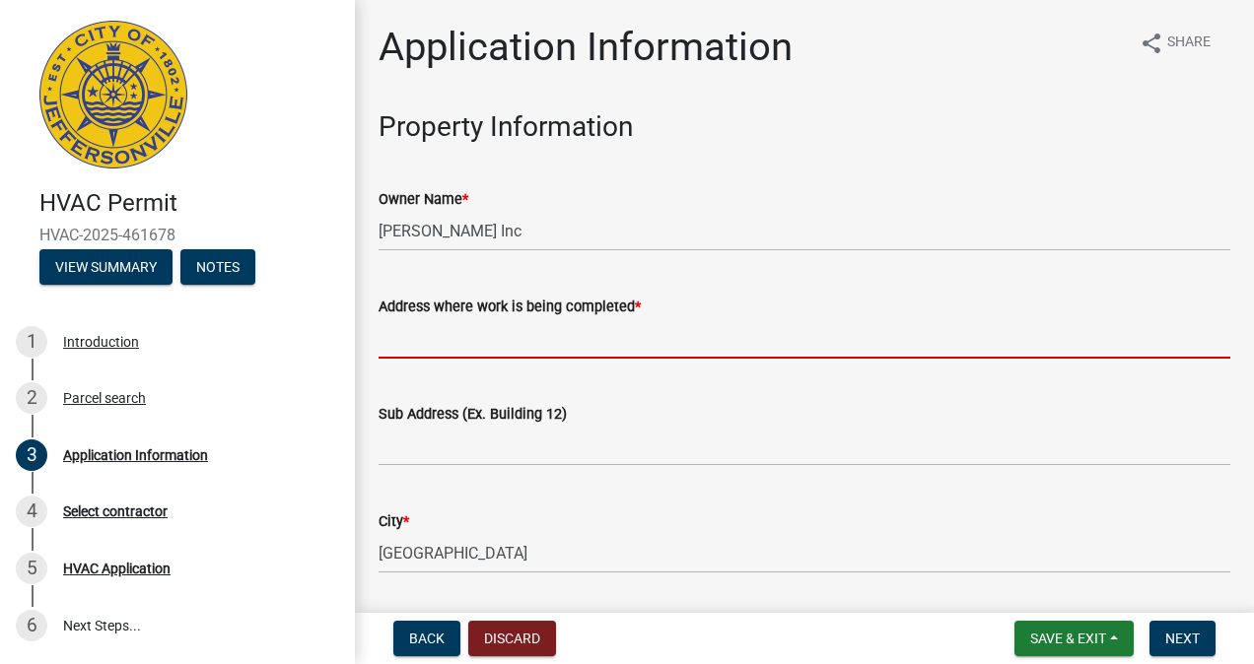
click at [465, 337] on input "Address where work is being completed *" at bounding box center [804, 338] width 852 height 40
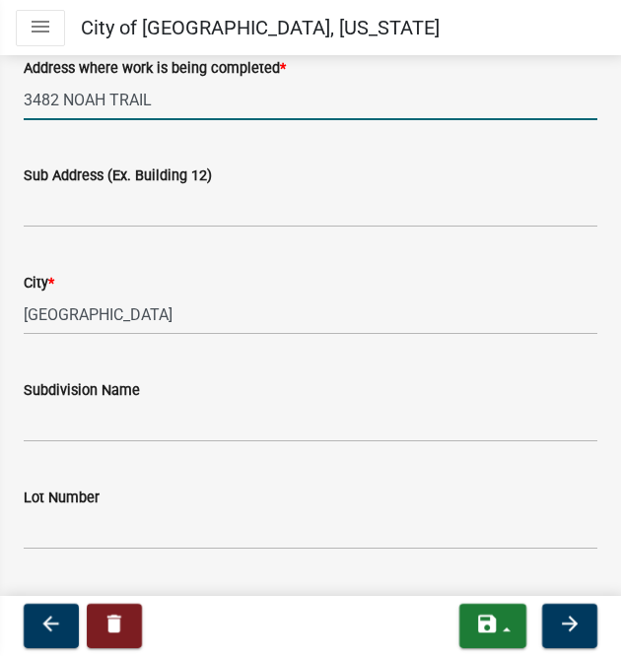
scroll to position [296, 0]
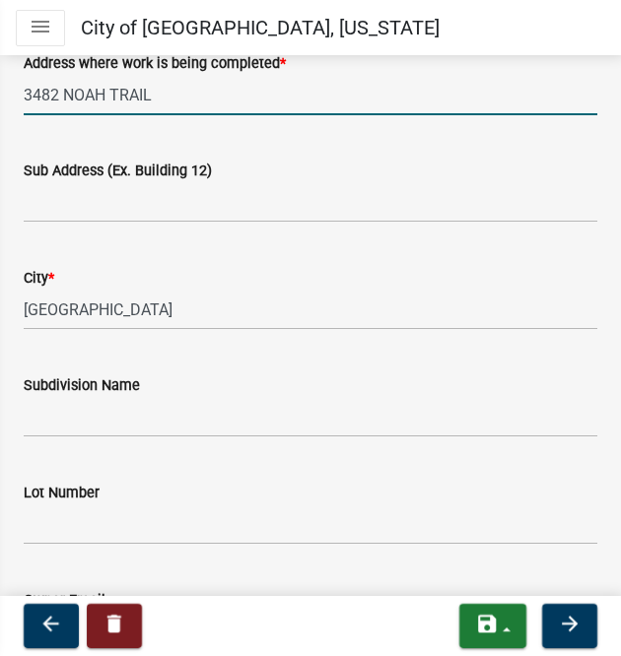
type input "3482 NOAH TRAIL"
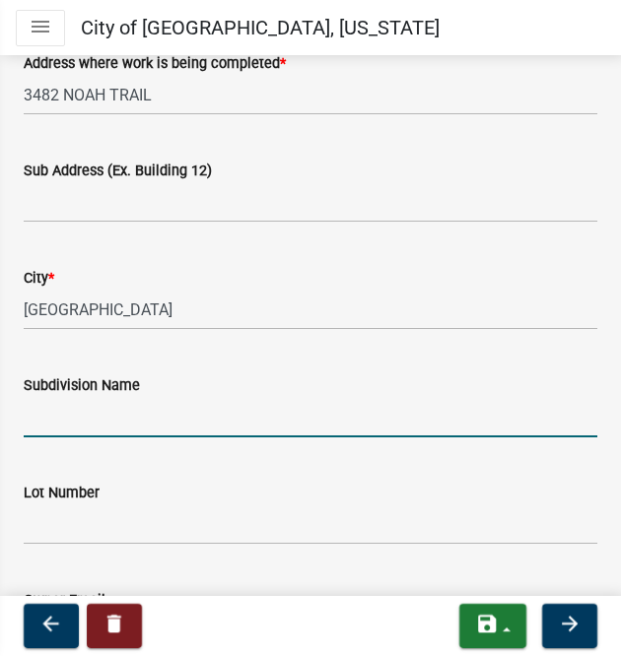
click at [85, 410] on input "Subdivision Name" at bounding box center [311, 417] width 574 height 40
type input "MIDDLE ROAD COMMONS"
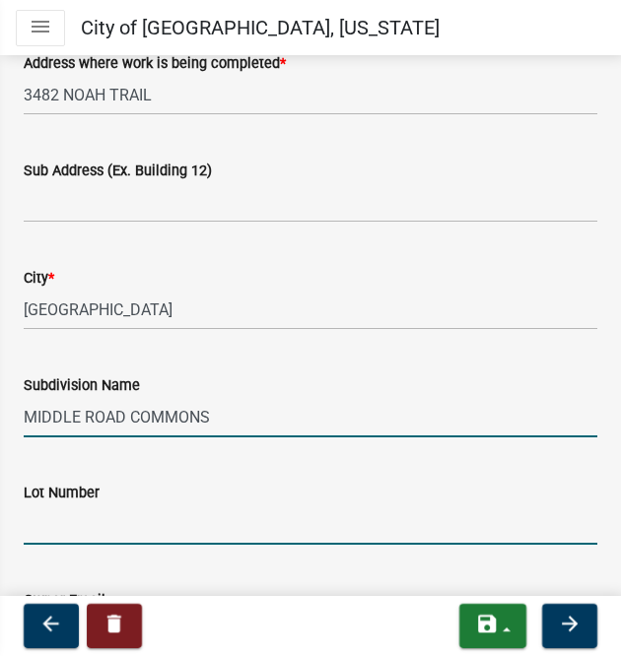
click at [108, 522] on input "Lot Number" at bounding box center [311, 525] width 574 height 40
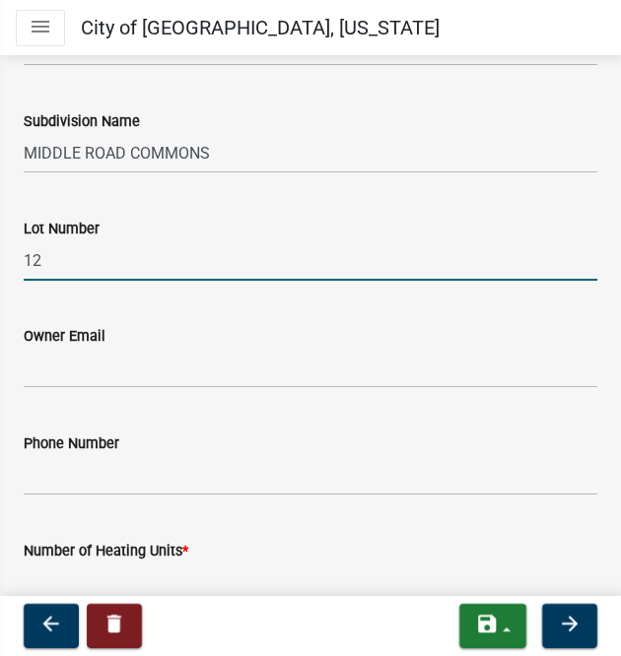
scroll to position [591, 0]
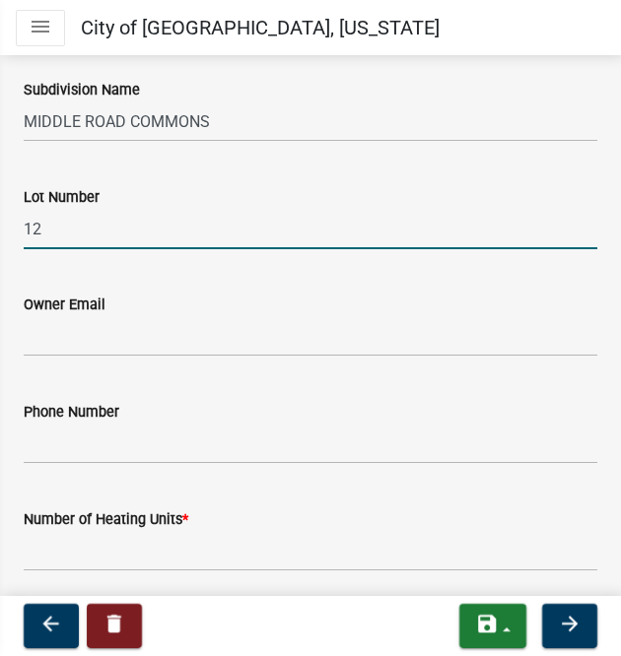
type input "12"
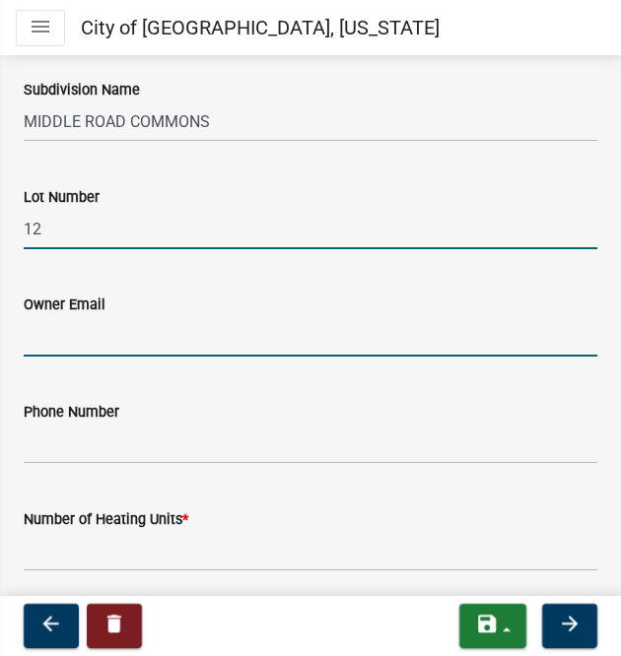
click at [82, 344] on input "Owner Email" at bounding box center [311, 336] width 574 height 40
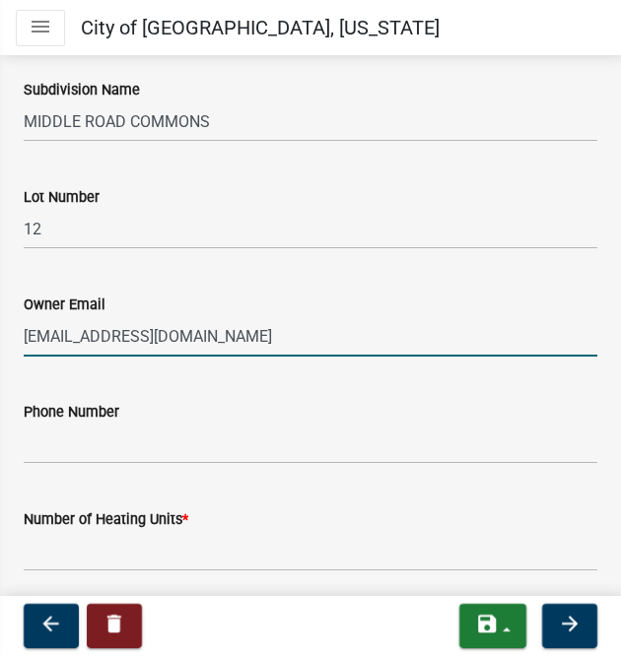
type input "[EMAIL_ADDRESS][DOMAIN_NAME]"
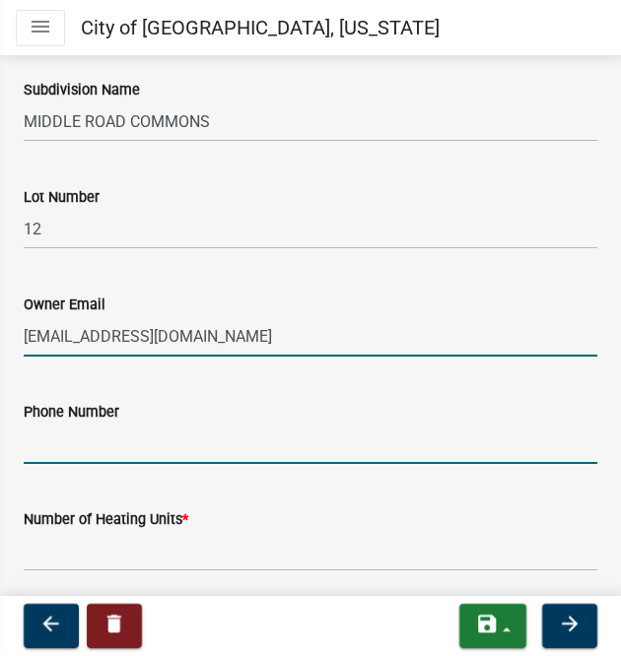
click at [159, 432] on input "Phone Number" at bounding box center [311, 444] width 574 height 40
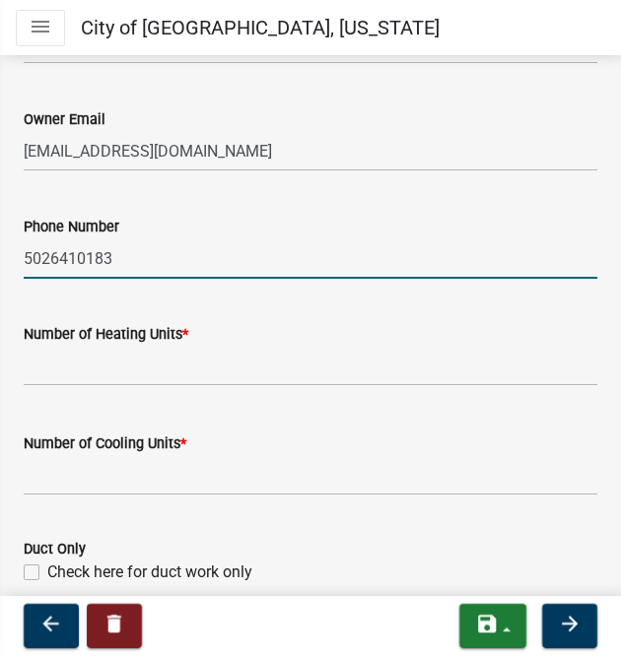
scroll to position [986, 0]
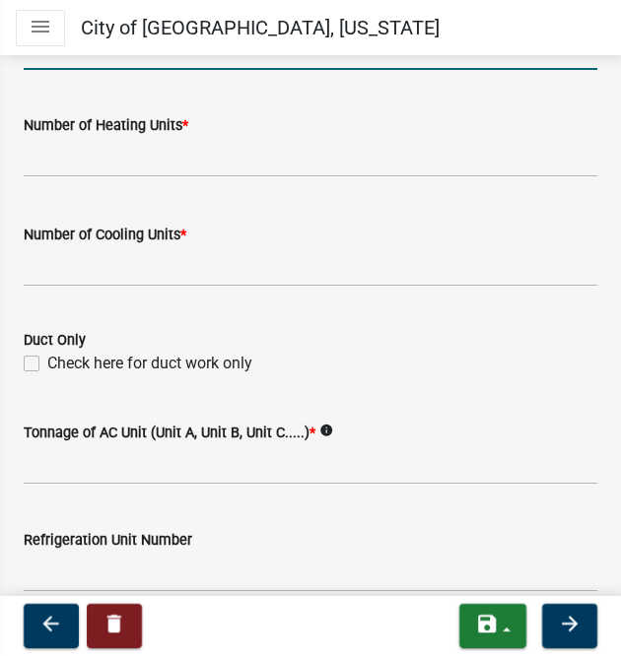
type input "5026410183"
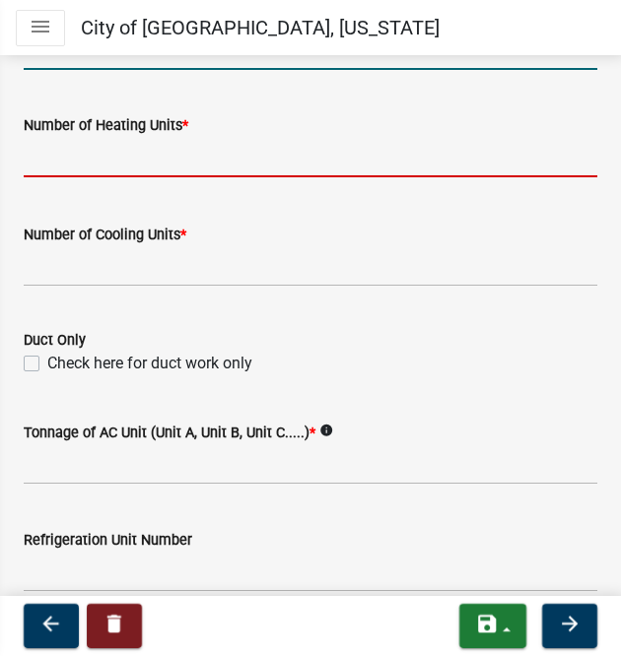
click at [58, 166] on input "text" at bounding box center [311, 157] width 574 height 40
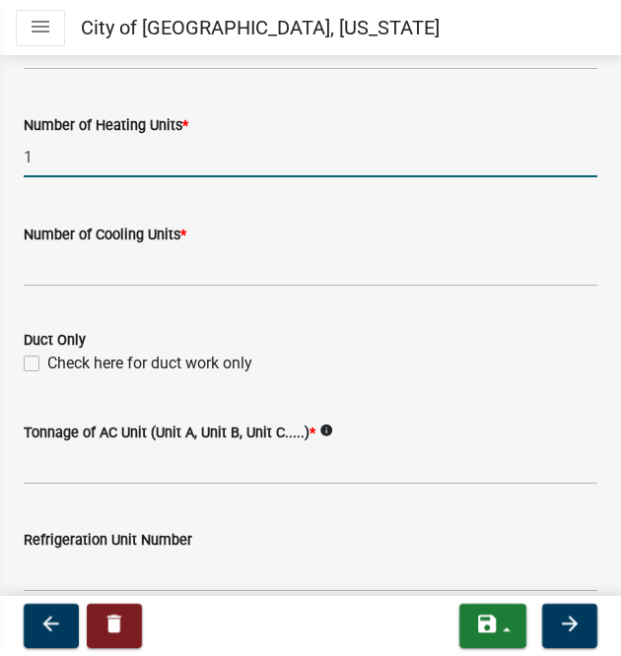
type input "1"
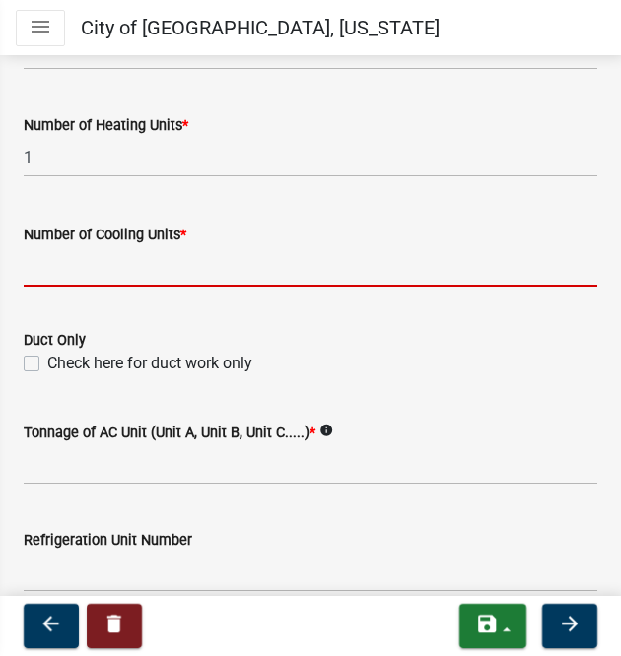
click at [74, 257] on input "text" at bounding box center [311, 266] width 574 height 40
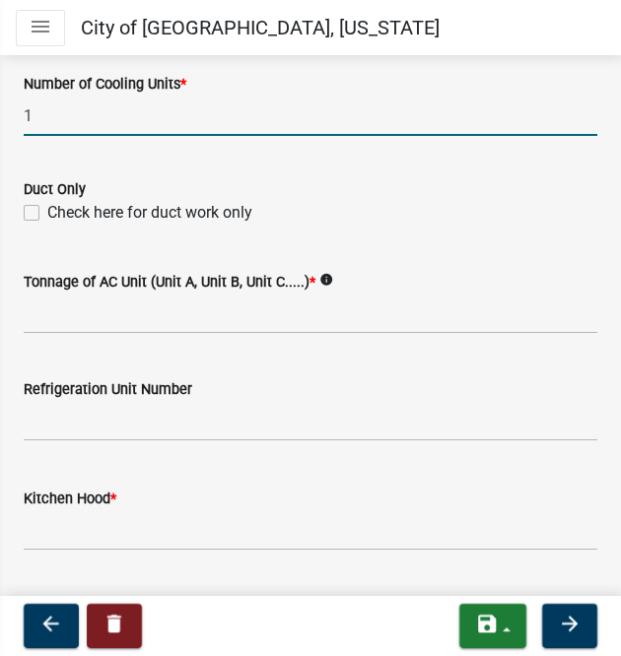
scroll to position [1183, 0]
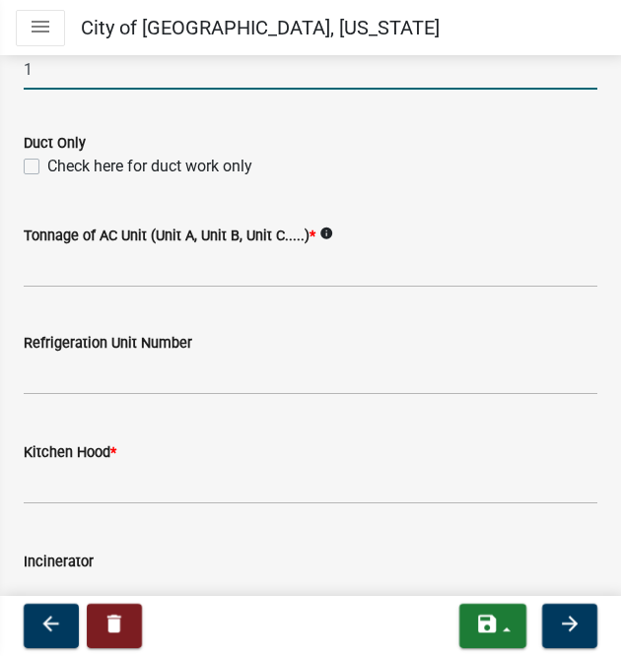
type input "1"
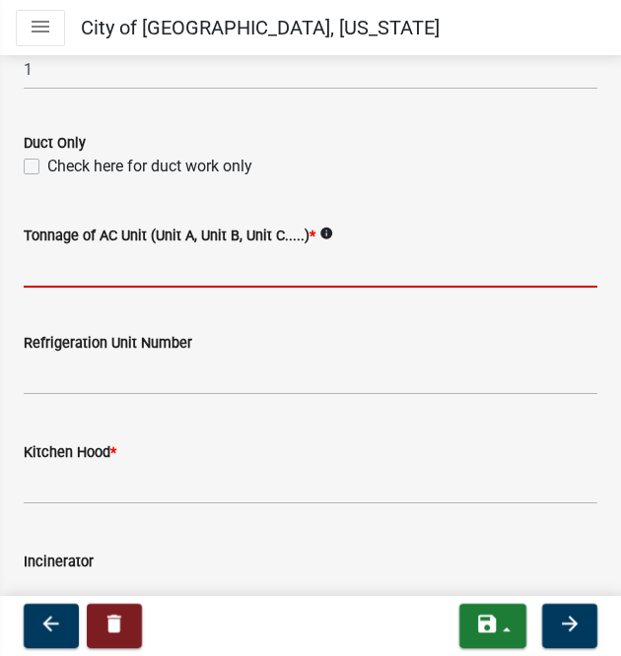
click at [55, 276] on input "Tonnage of AC Unit (Unit A, Unit B, Unit C.....) *" at bounding box center [311, 267] width 574 height 40
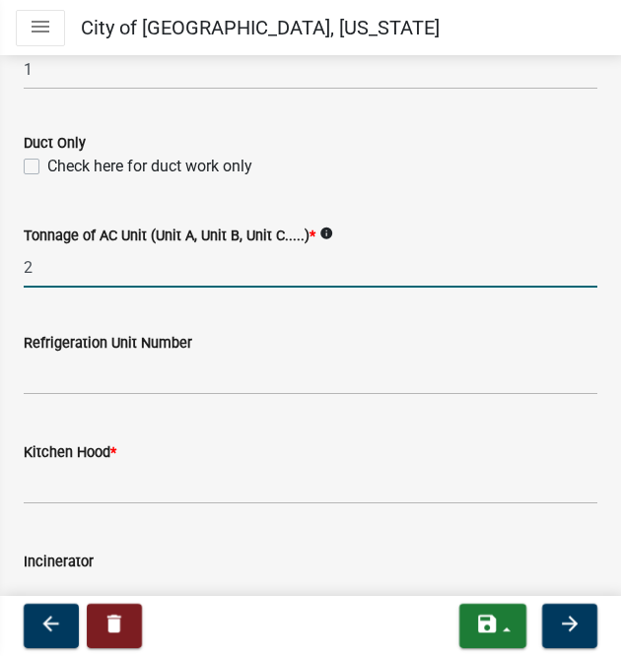
type input "2"
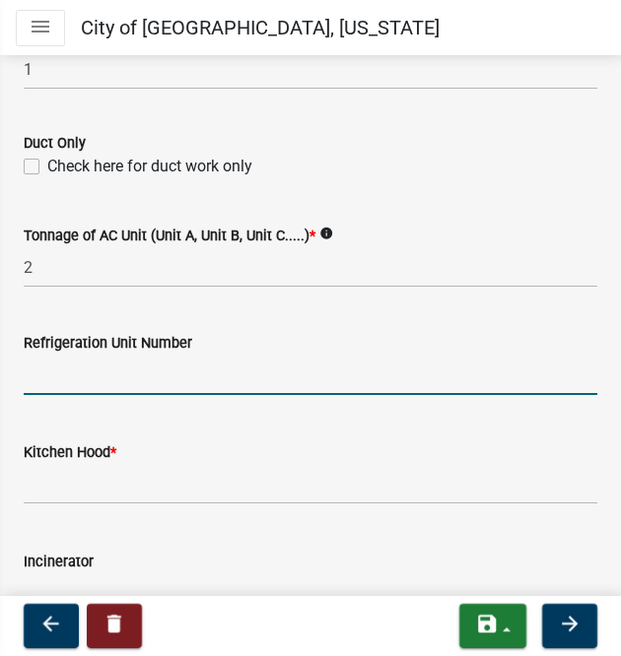
click at [61, 377] on input "text" at bounding box center [311, 375] width 574 height 40
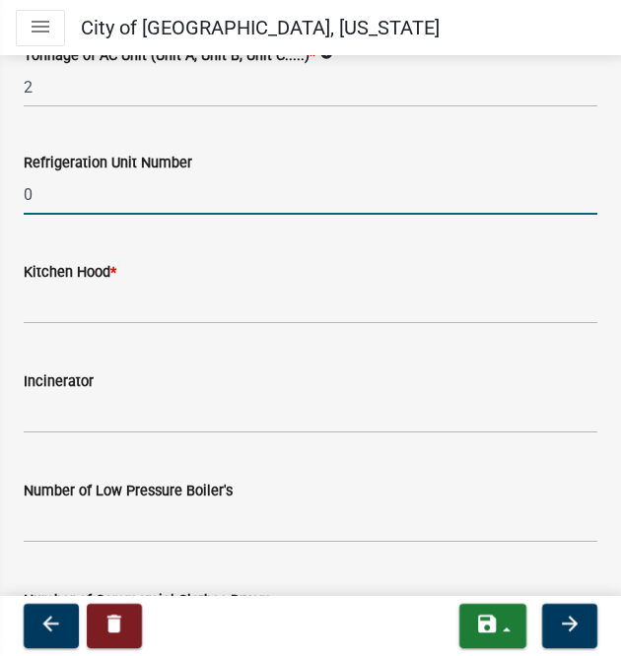
scroll to position [1478, 0]
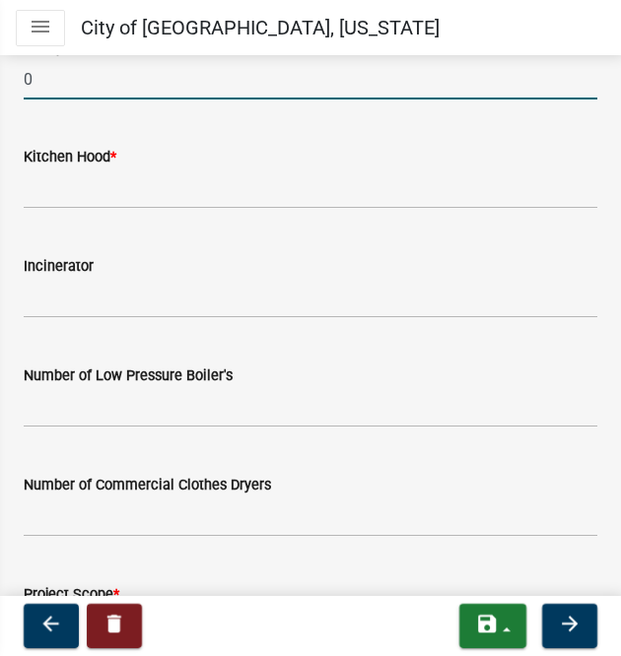
type input "0"
click at [41, 185] on input "text" at bounding box center [311, 189] width 574 height 40
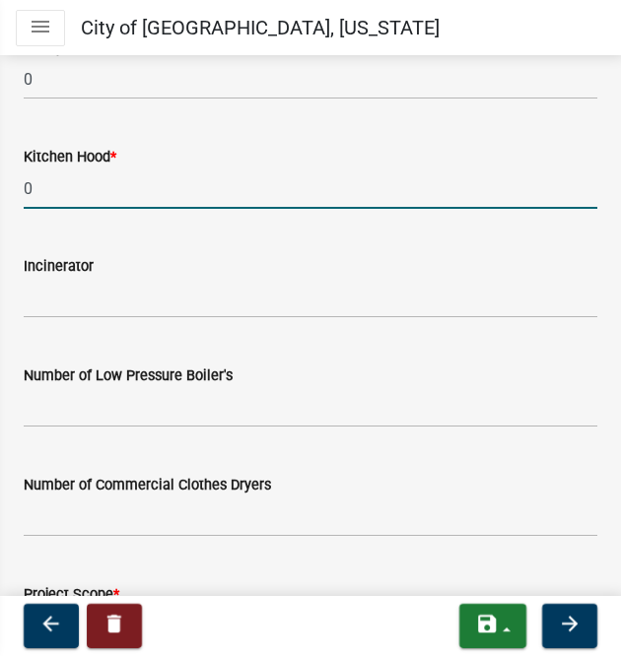
type input "0"
click at [53, 294] on input "text" at bounding box center [311, 298] width 574 height 40
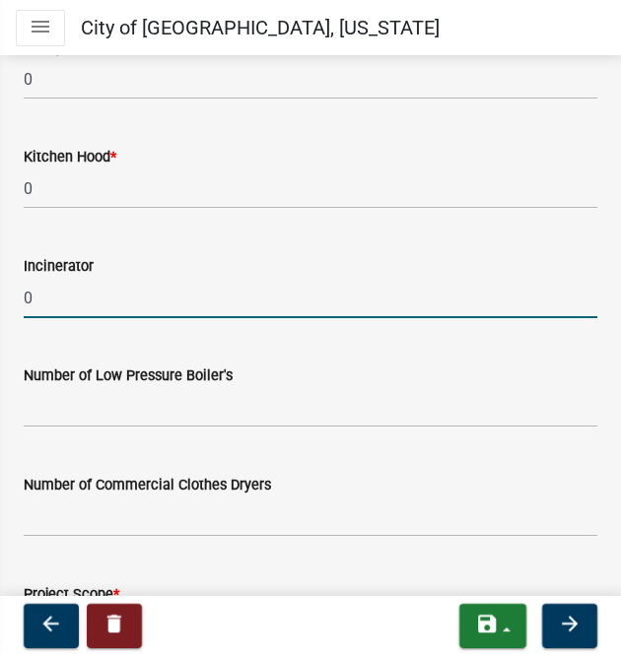
type input "0"
click at [59, 409] on input "text" at bounding box center [311, 407] width 574 height 40
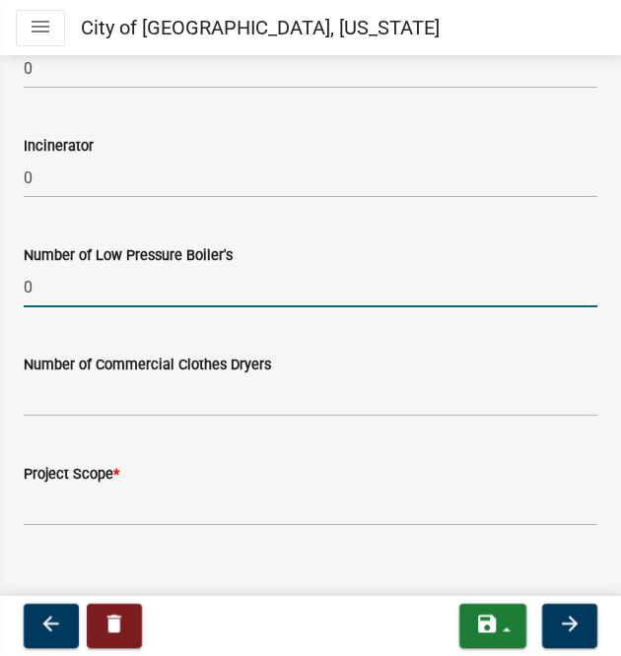
scroll to position [1619, 0]
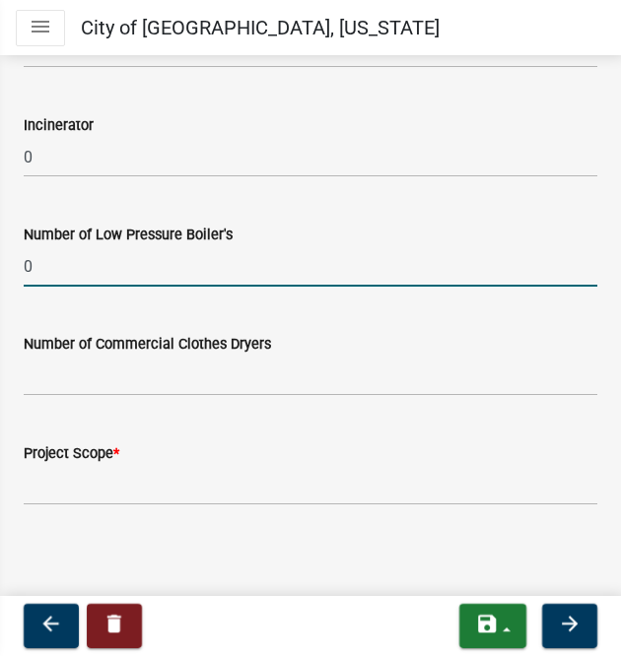
type input "0"
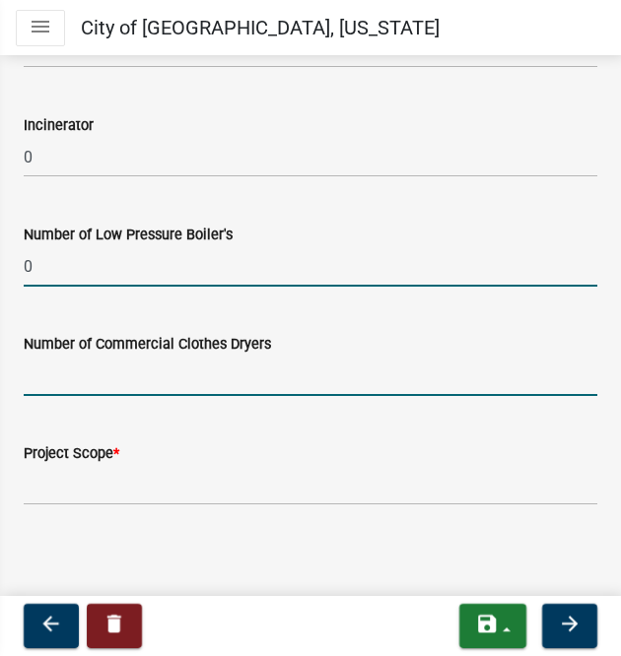
click at [51, 379] on input "text" at bounding box center [311, 376] width 574 height 40
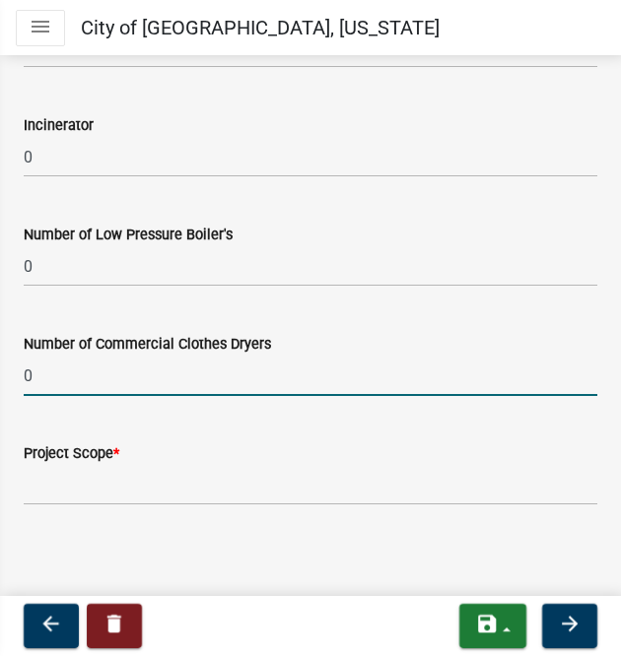
type input "0"
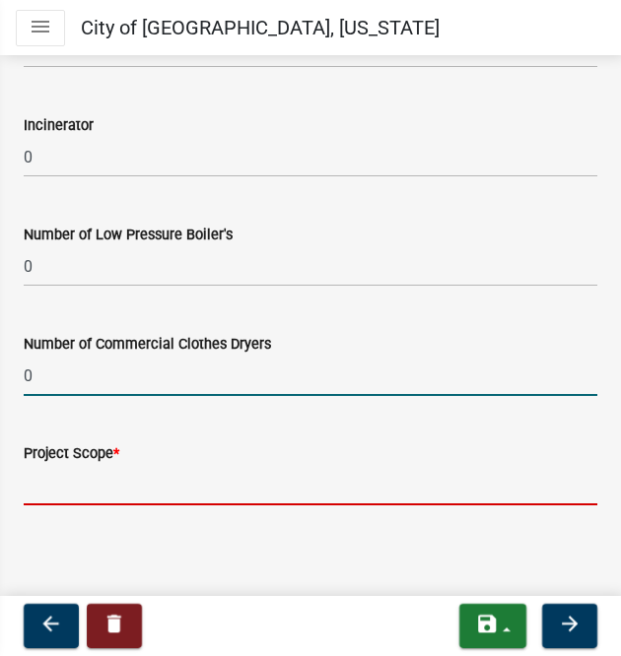
click at [82, 476] on input "Project Scope *" at bounding box center [311, 485] width 574 height 40
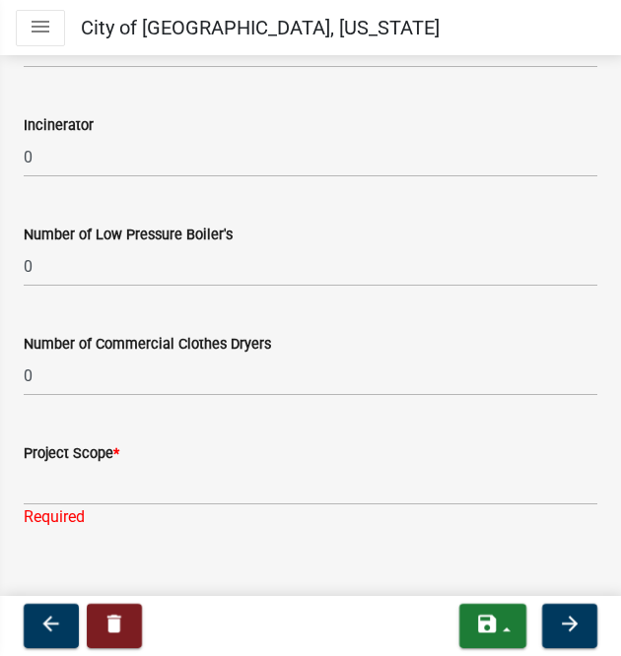
click at [544, 444] on div "Project Scope *" at bounding box center [311, 454] width 574 height 24
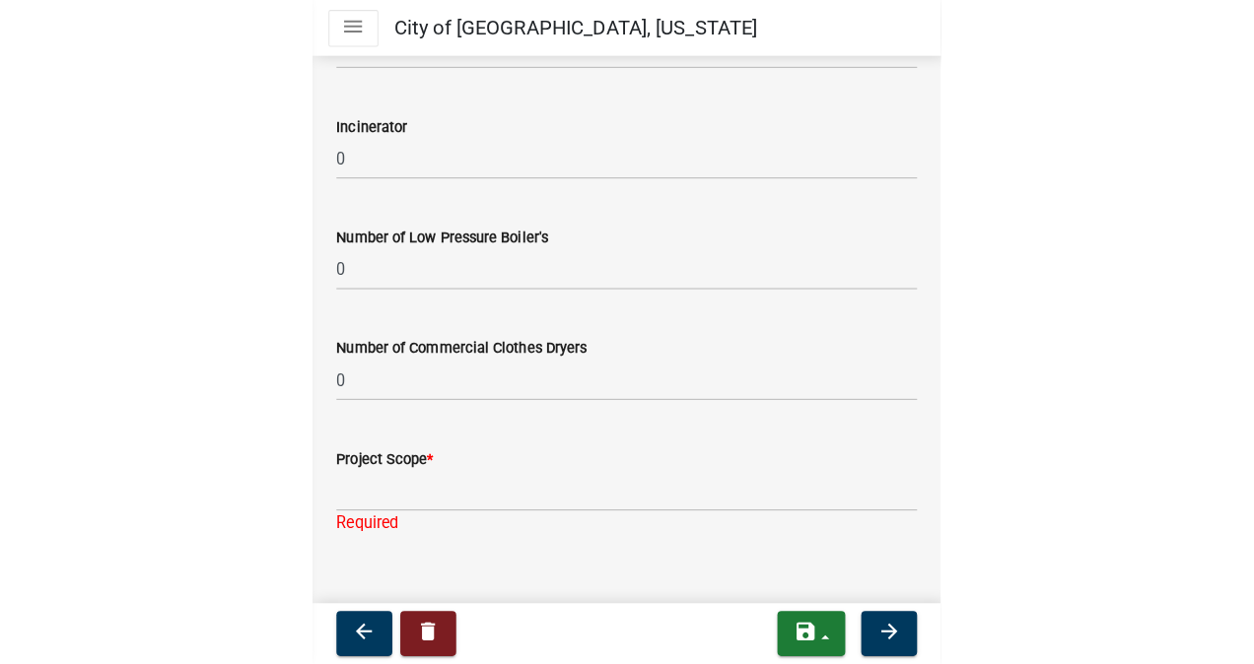
scroll to position [1643, 0]
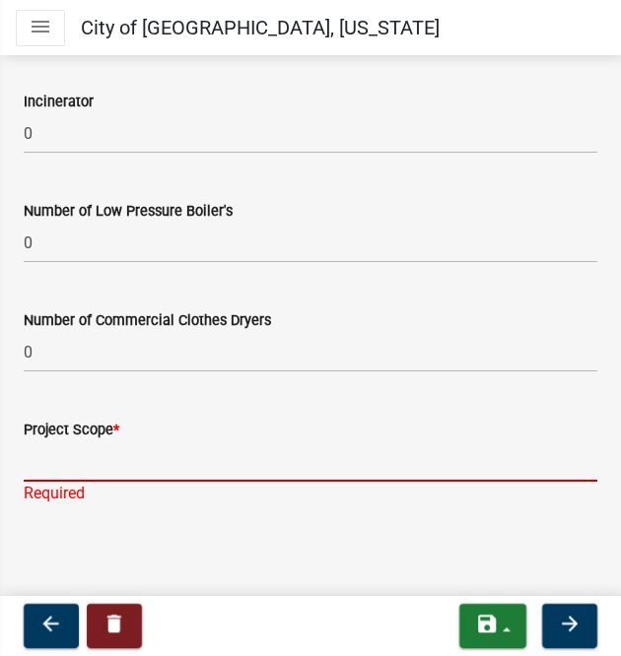
click at [94, 462] on input "Project Scope *" at bounding box center [311, 462] width 574 height 40
paste input "Install full system & complete duct"
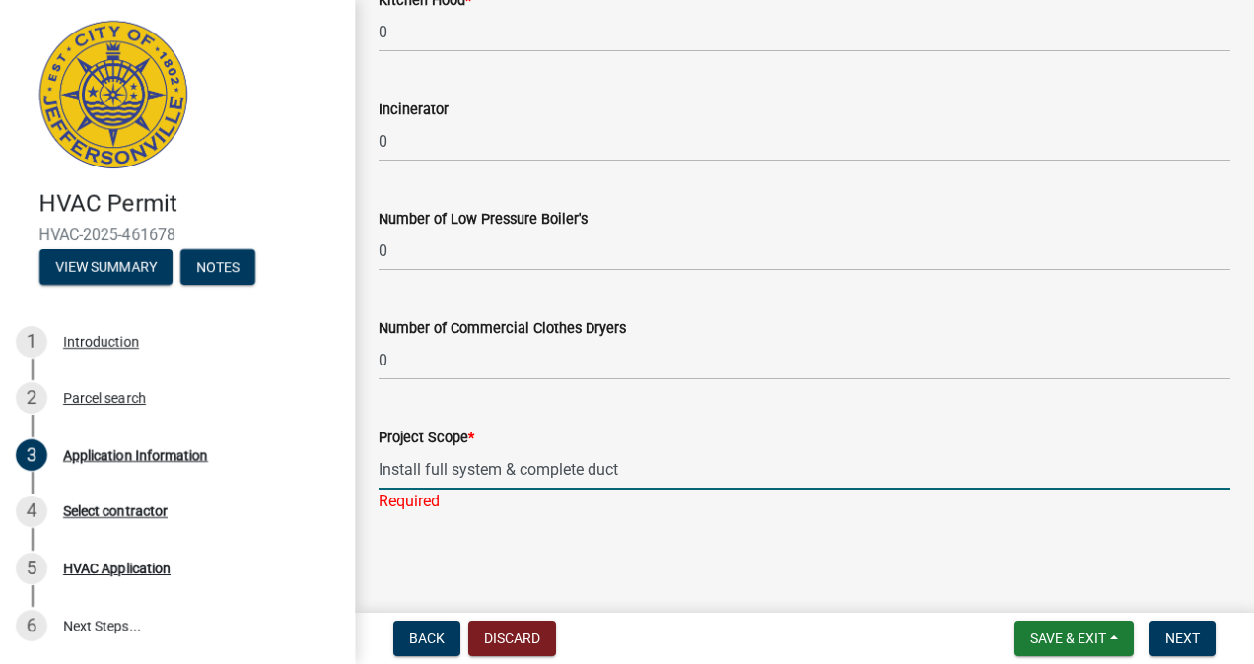
scroll to position [1583, 0]
type input "Install full system & complete duct"
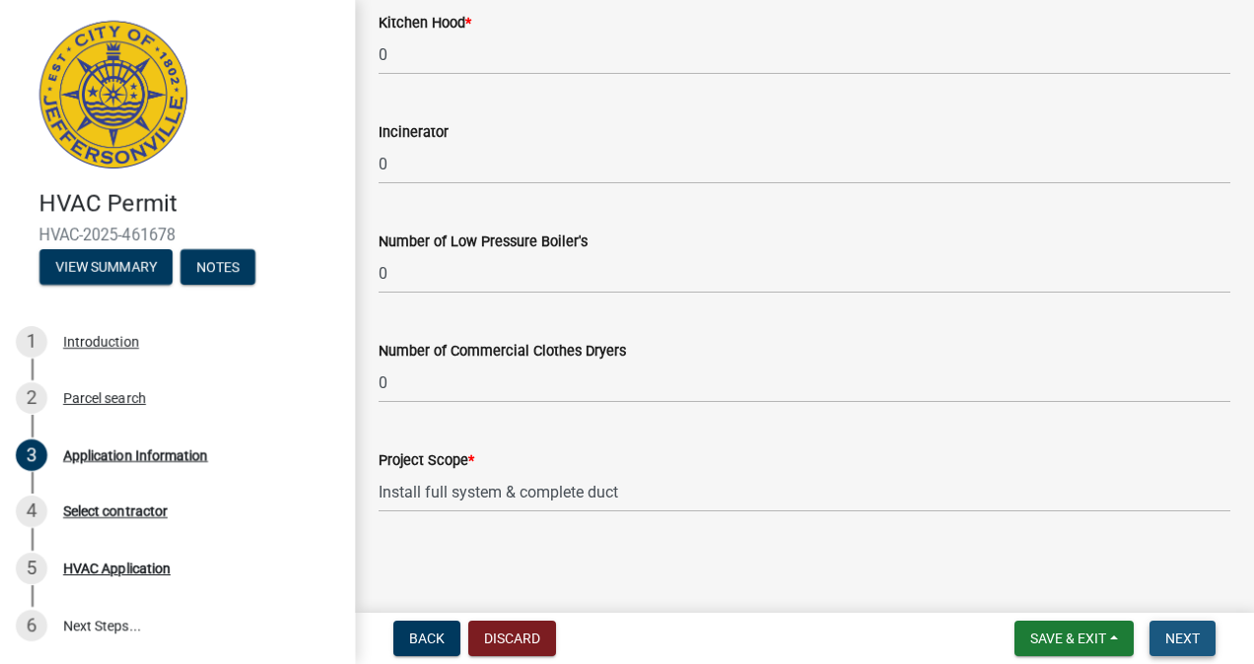
scroll to position [1559, 0]
click at [1197, 635] on span "Next" at bounding box center [1182, 639] width 34 height 16
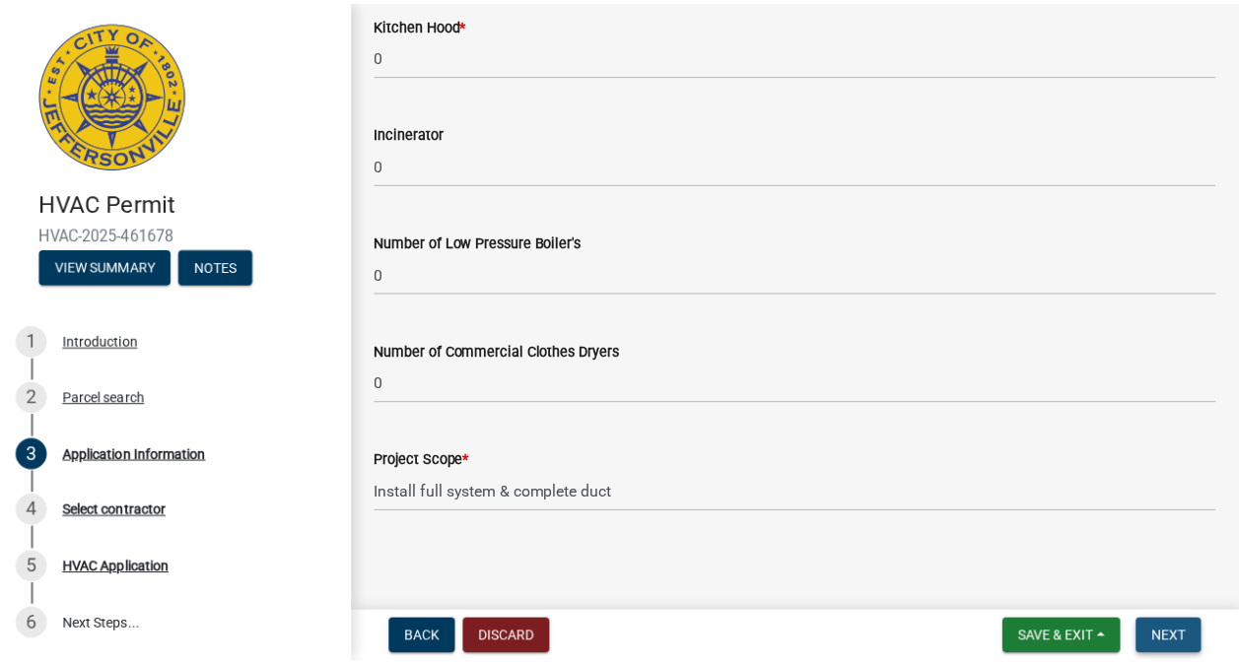
scroll to position [0, 0]
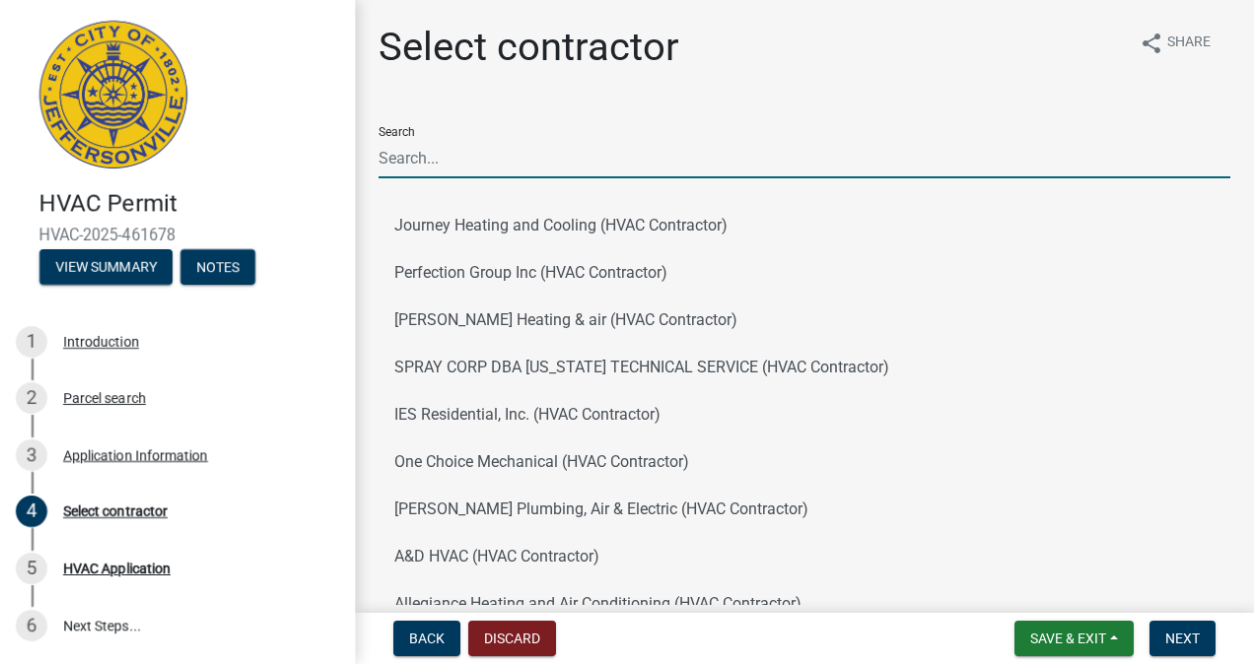
click at [481, 167] on input "Search" at bounding box center [804, 158] width 852 height 40
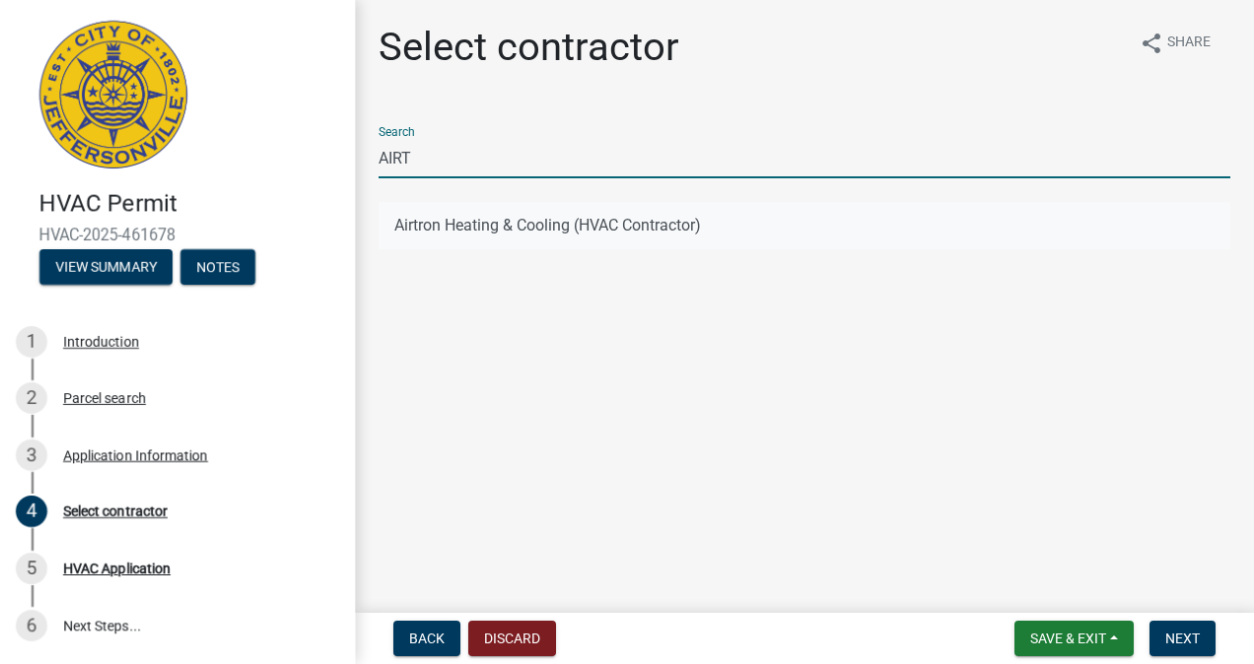
type input "AIRT"
drag, startPoint x: 539, startPoint y: 227, endPoint x: 544, endPoint y: 237, distance: 11.0
click at [540, 228] on button "Airtron Heating & Cooling (HVAC Contractor)" at bounding box center [804, 225] width 852 height 47
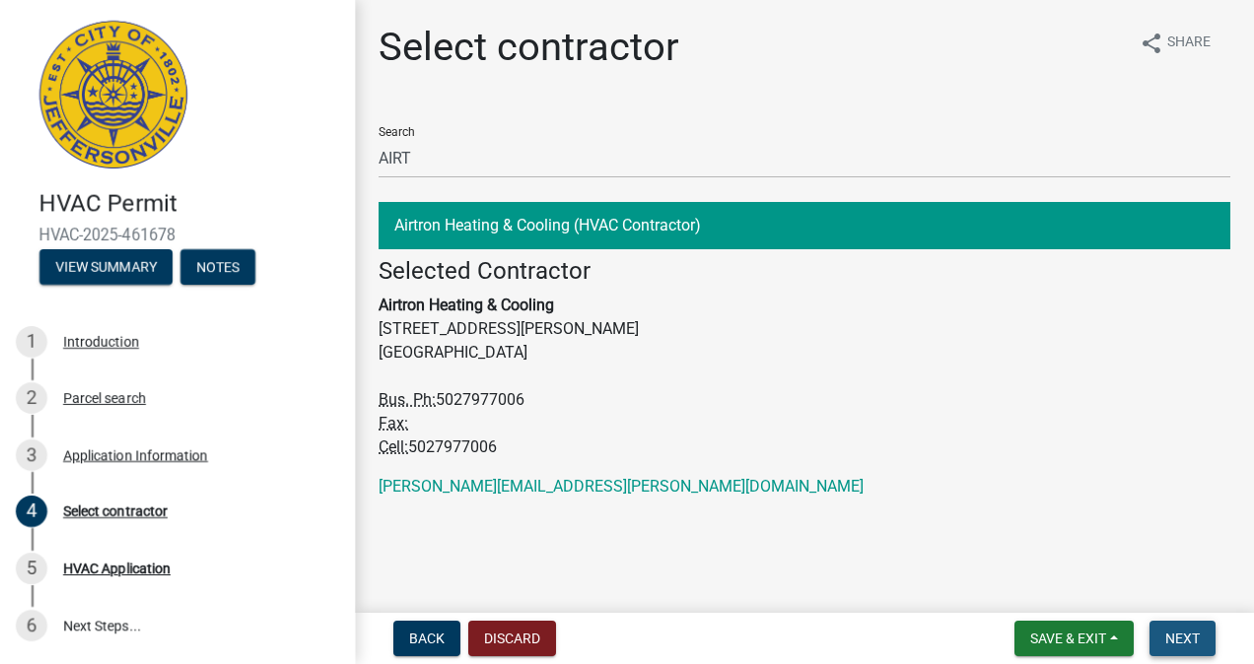
click at [1171, 635] on span "Next" at bounding box center [1182, 639] width 34 height 16
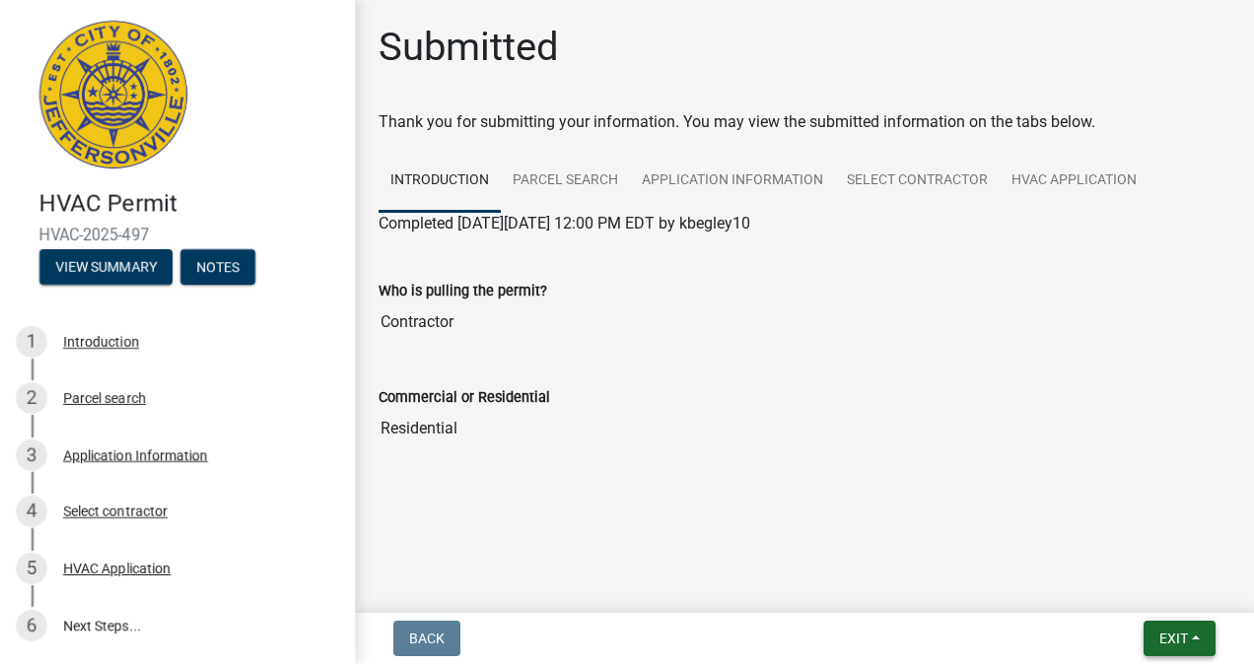
click at [1181, 638] on span "Exit" at bounding box center [1173, 639] width 29 height 16
click at [1147, 587] on button "Save & Exit" at bounding box center [1137, 587] width 158 height 47
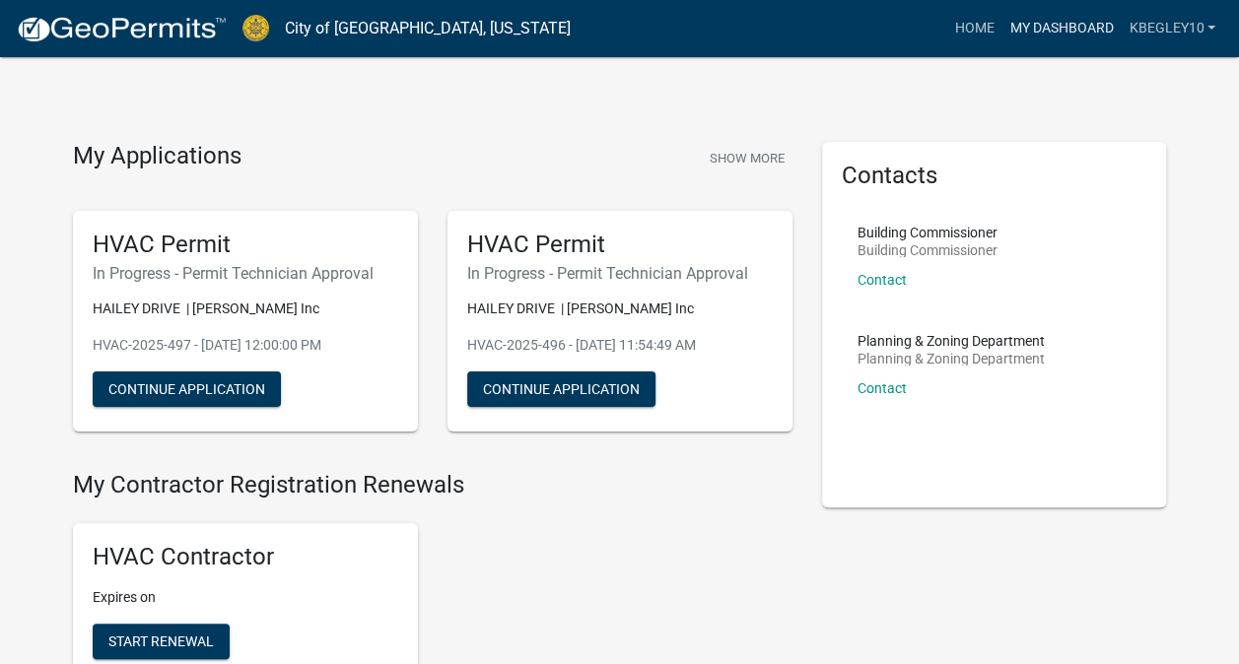
click at [1068, 32] on link "My Dashboard" at bounding box center [1060, 28] width 119 height 37
